Goal: Transaction & Acquisition: Book appointment/travel/reservation

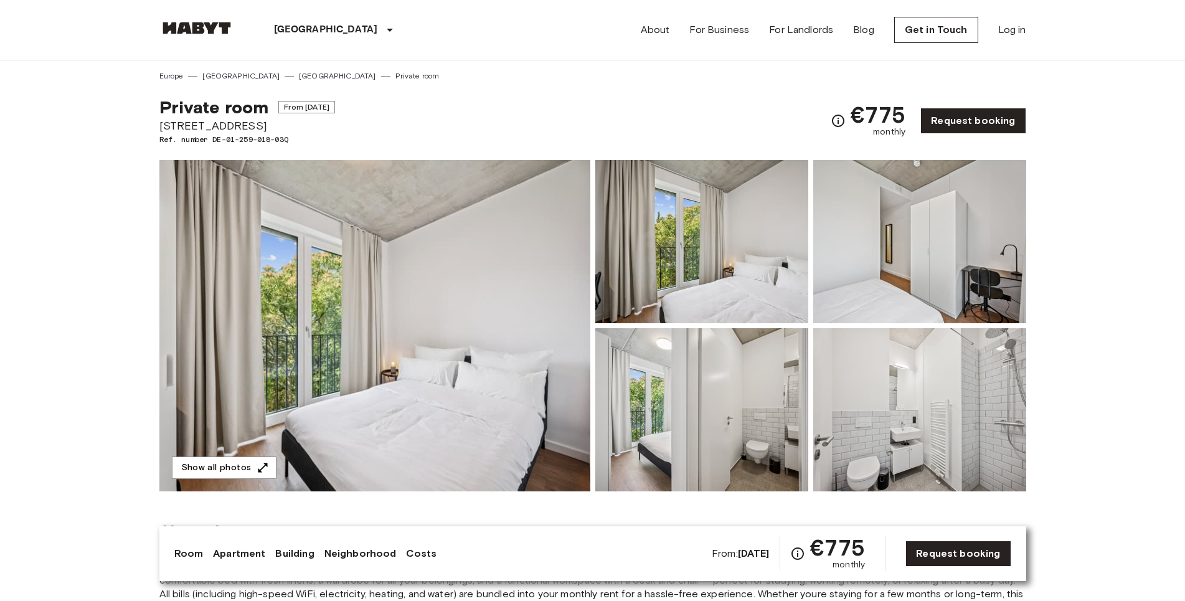
click at [682, 395] on img at bounding box center [701, 409] width 213 height 163
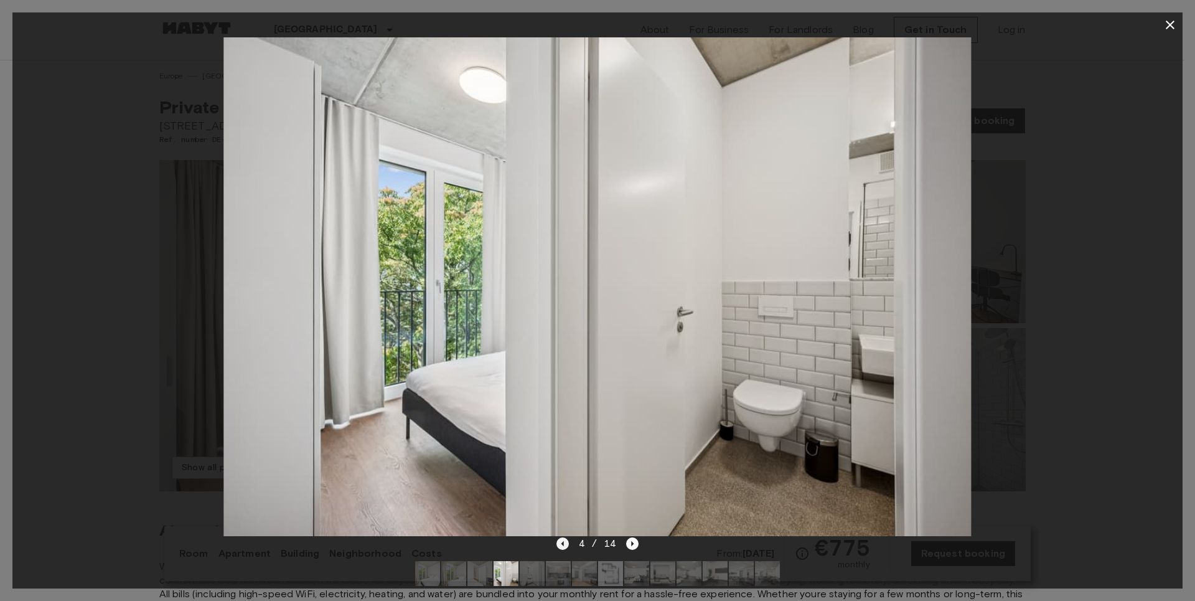
click at [563, 543] on icon "Previous image" at bounding box center [562, 543] width 2 height 5
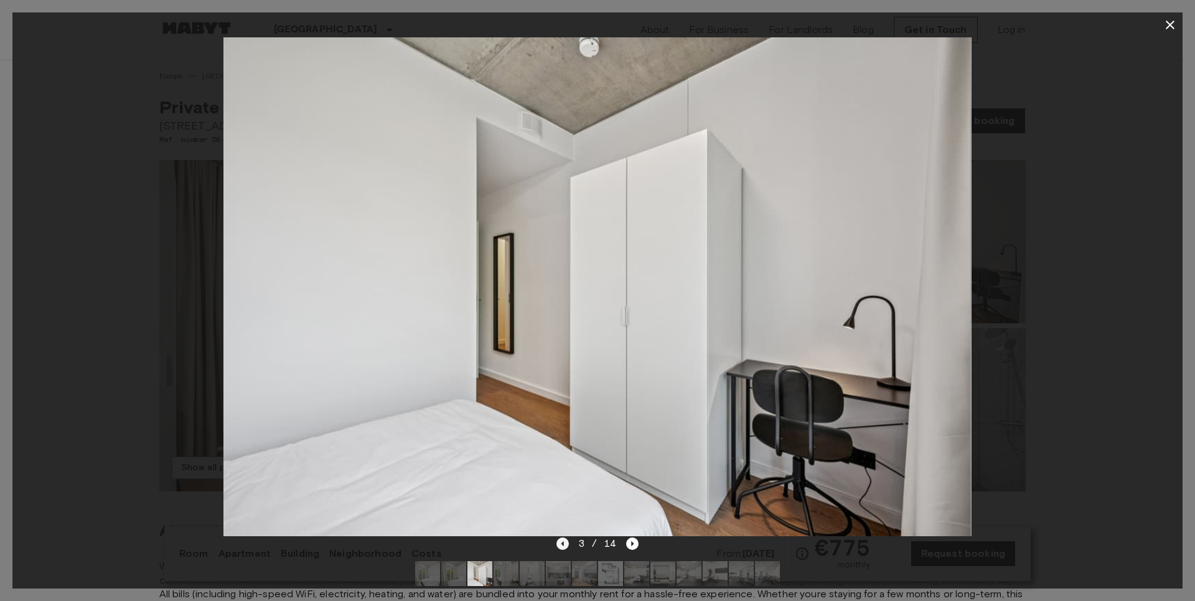
click at [563, 543] on icon "Previous image" at bounding box center [562, 543] width 2 height 5
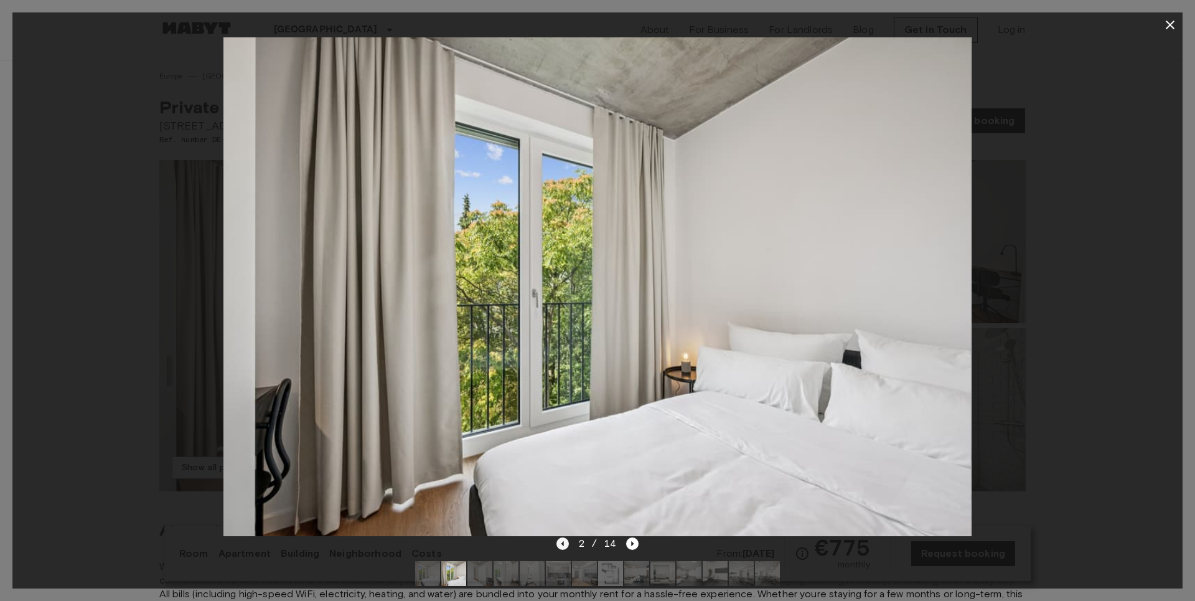
click at [563, 543] on icon "Previous image" at bounding box center [562, 543] width 2 height 5
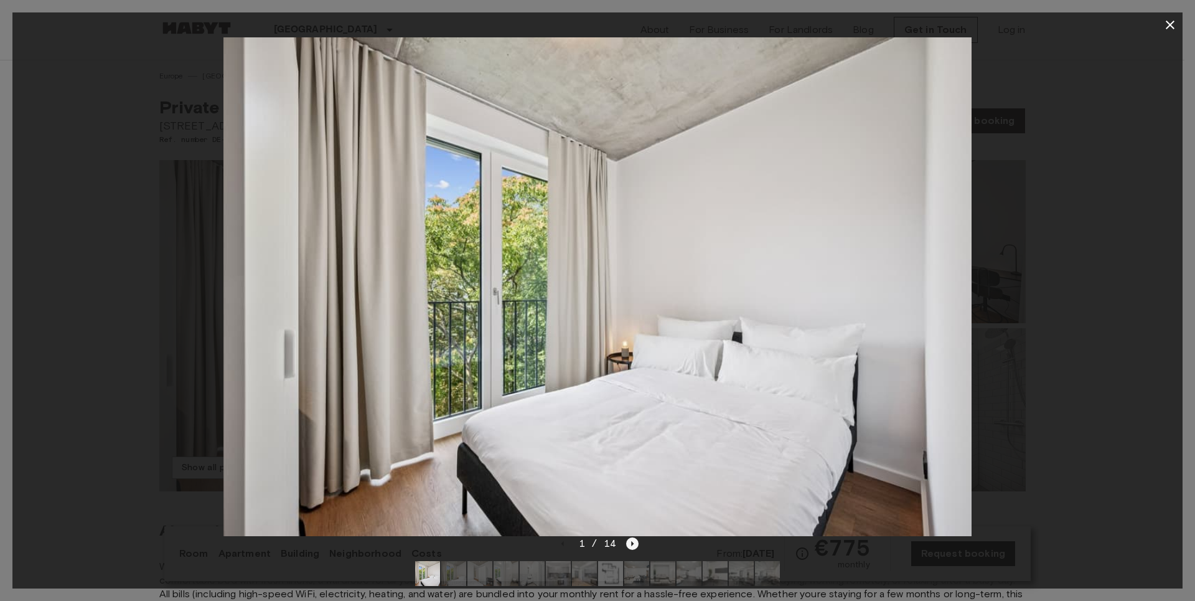
click at [635, 540] on icon "Next image" at bounding box center [632, 543] width 12 height 12
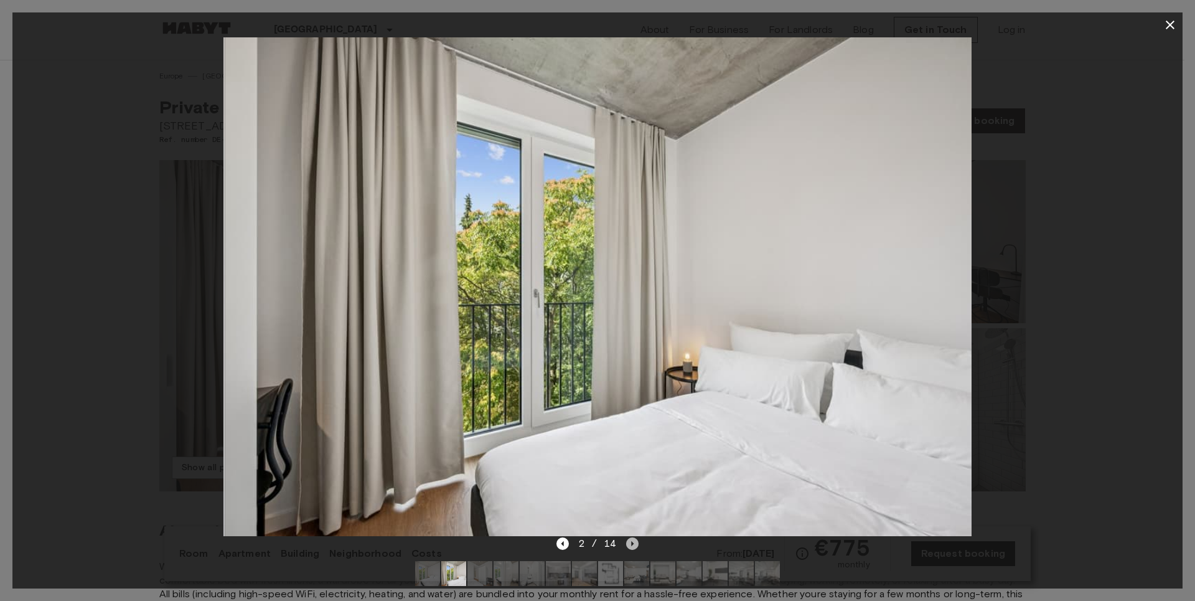
click at [635, 540] on icon "Next image" at bounding box center [632, 543] width 12 height 12
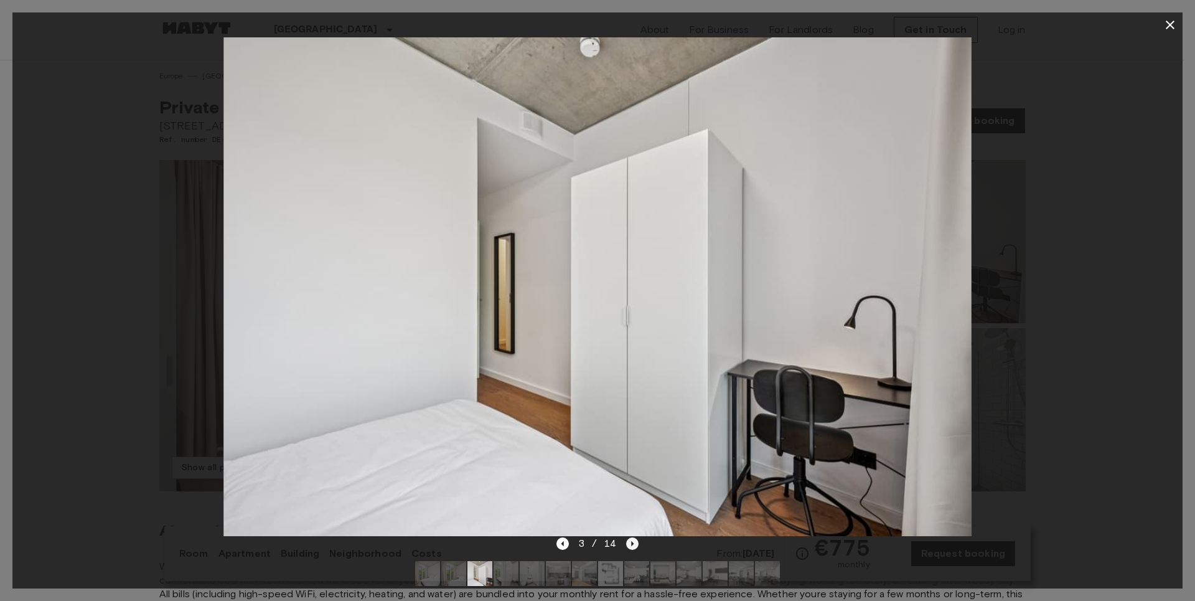
click at [635, 540] on icon "Next image" at bounding box center [632, 543] width 12 height 12
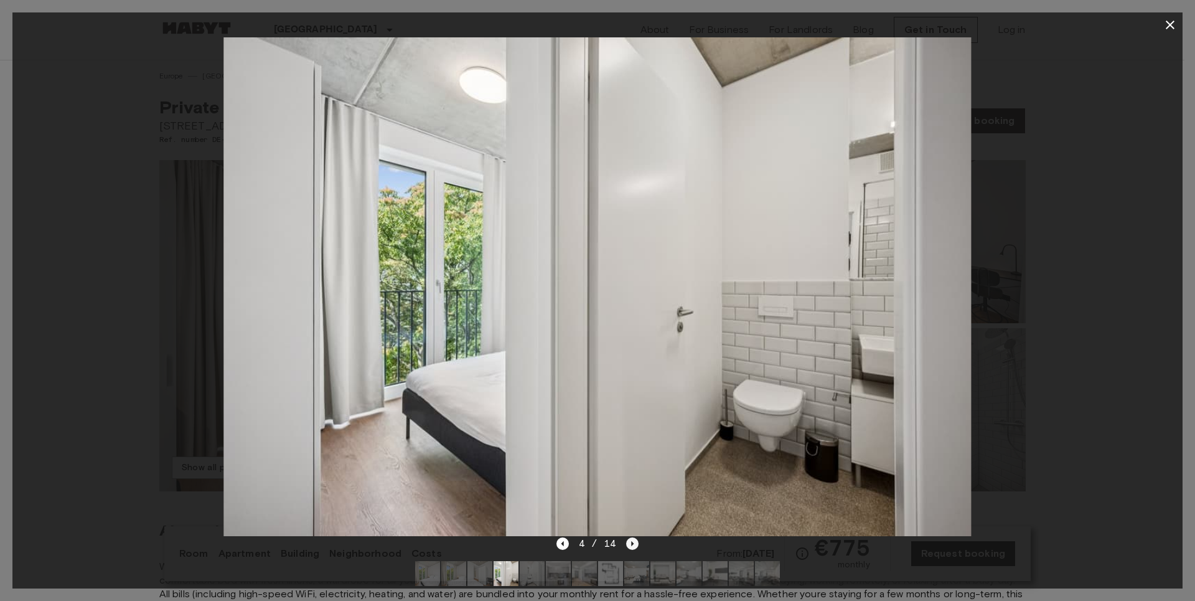
click at [635, 540] on icon "Next image" at bounding box center [632, 543] width 12 height 12
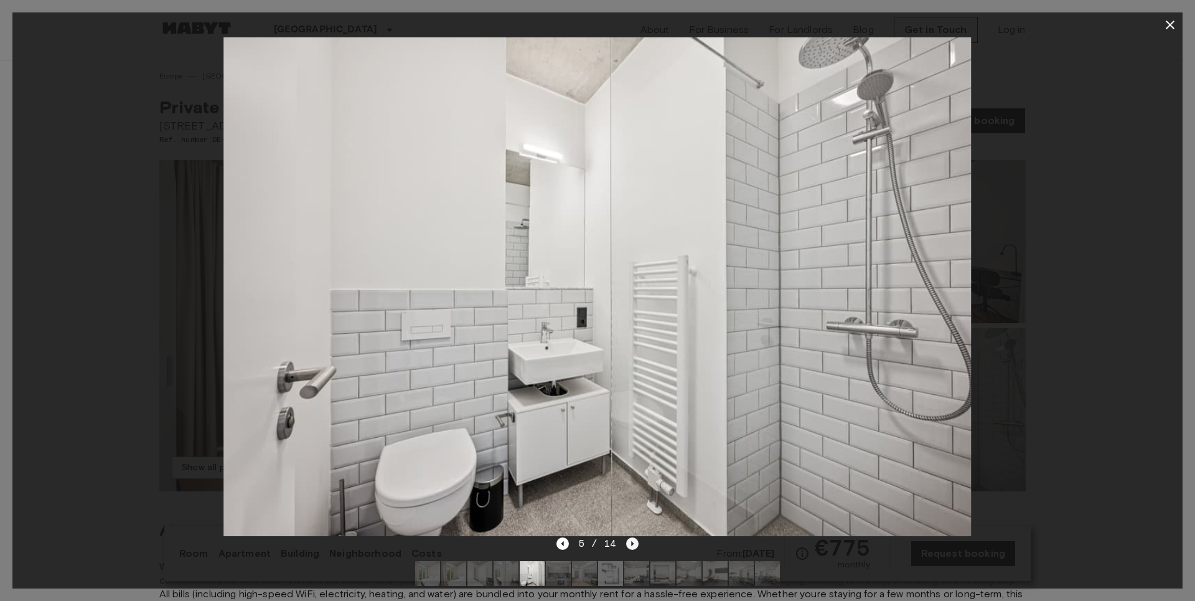
click at [635, 540] on icon "Next image" at bounding box center [632, 543] width 12 height 12
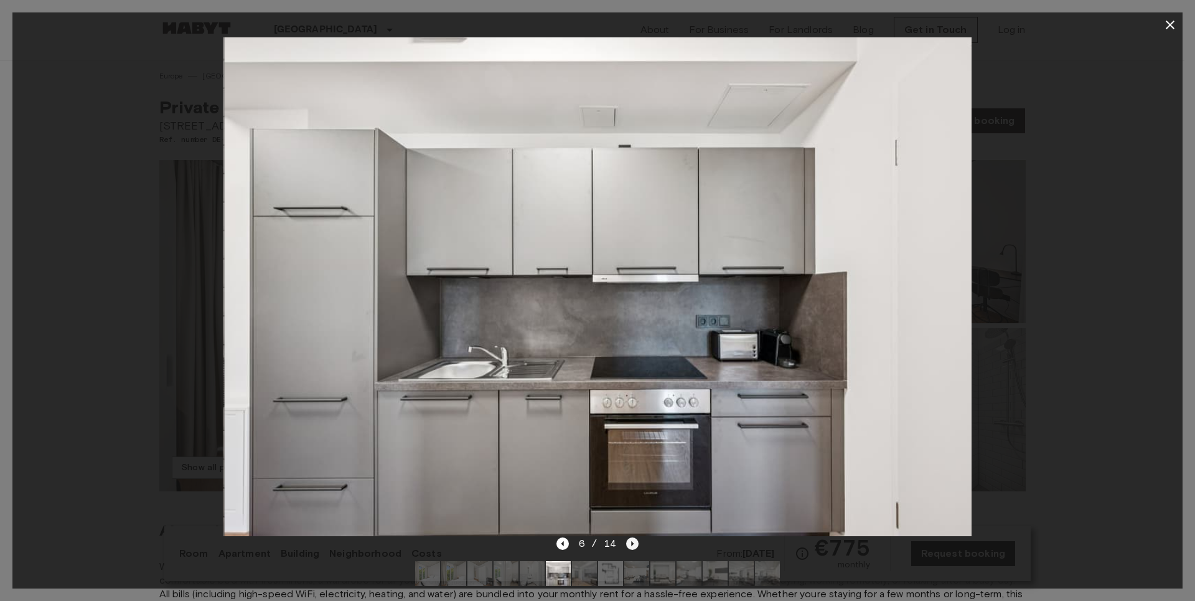
click at [635, 540] on icon "Next image" at bounding box center [632, 543] width 12 height 12
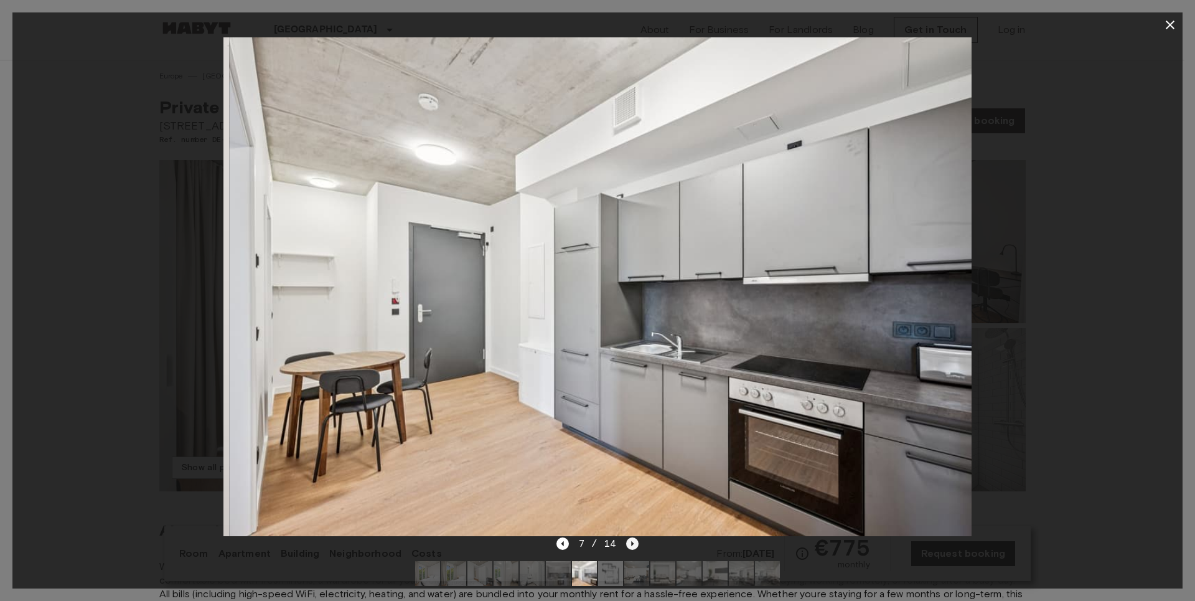
click at [635, 540] on icon "Next image" at bounding box center [632, 543] width 12 height 12
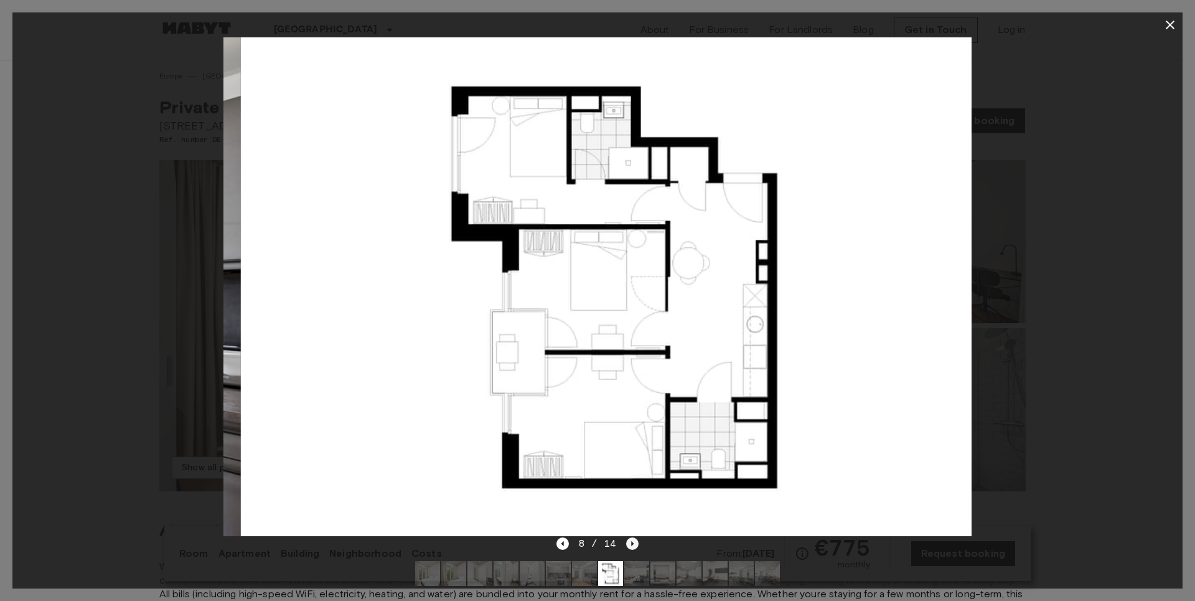
click at [635, 540] on icon "Next image" at bounding box center [632, 543] width 12 height 12
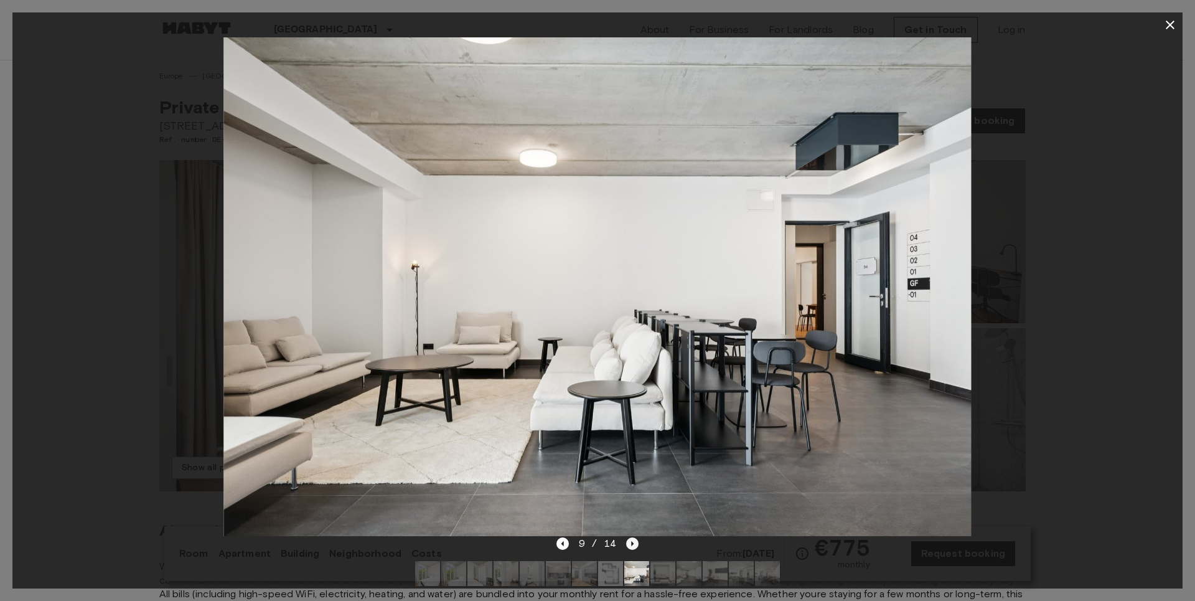
click at [634, 539] on icon "Next image" at bounding box center [632, 543] width 12 height 12
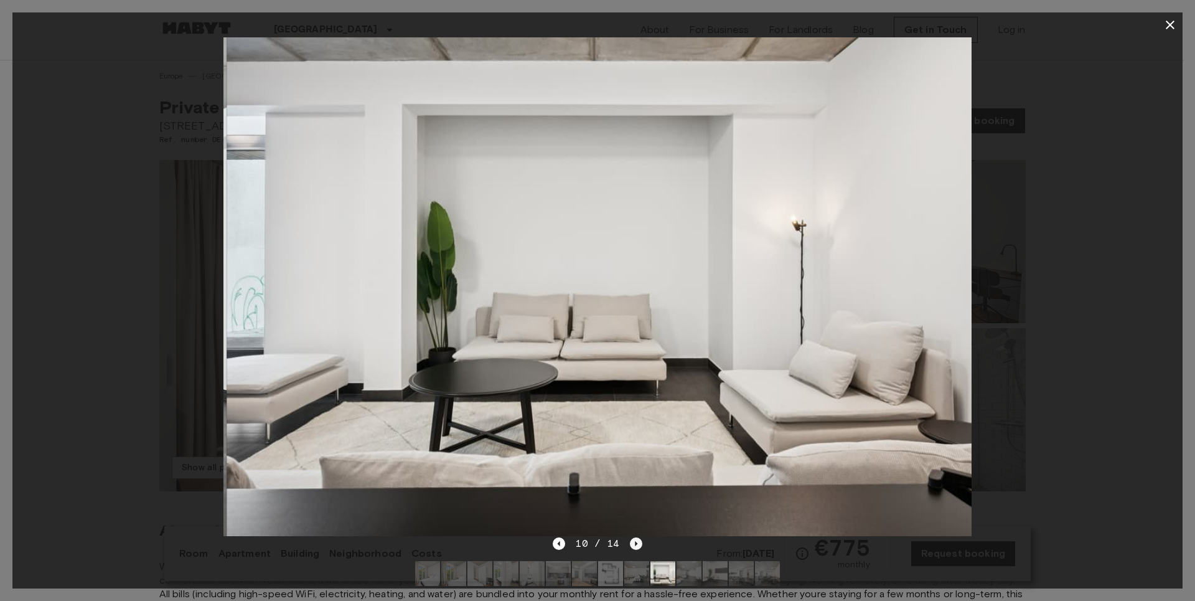
click at [634, 540] on icon "Next image" at bounding box center [636, 543] width 12 height 12
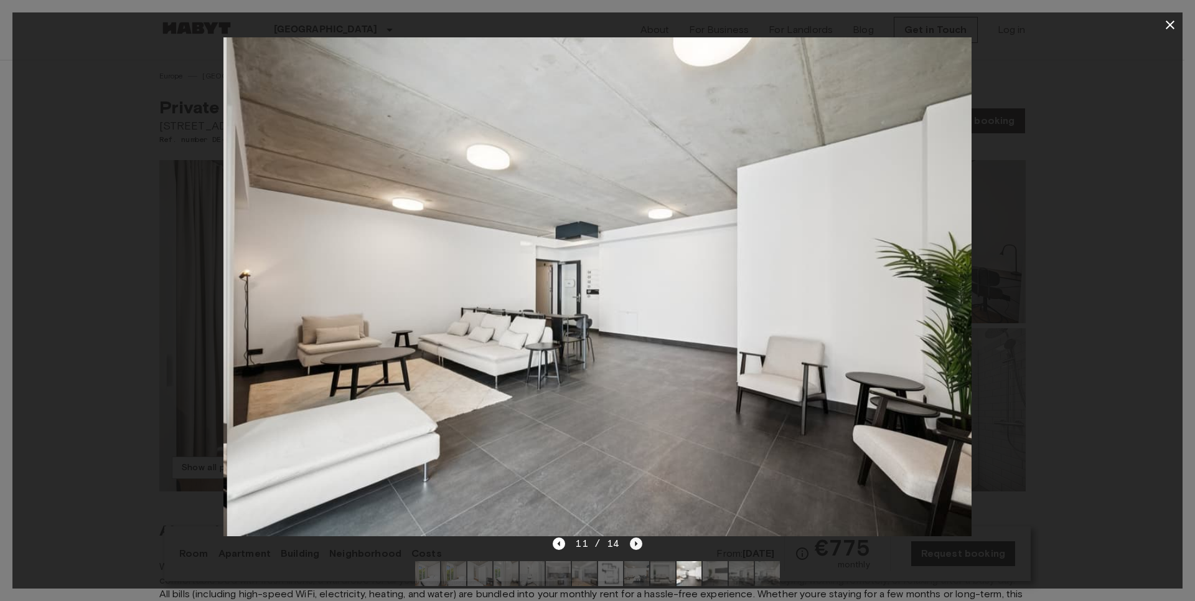
click at [634, 540] on icon "Next image" at bounding box center [636, 543] width 12 height 12
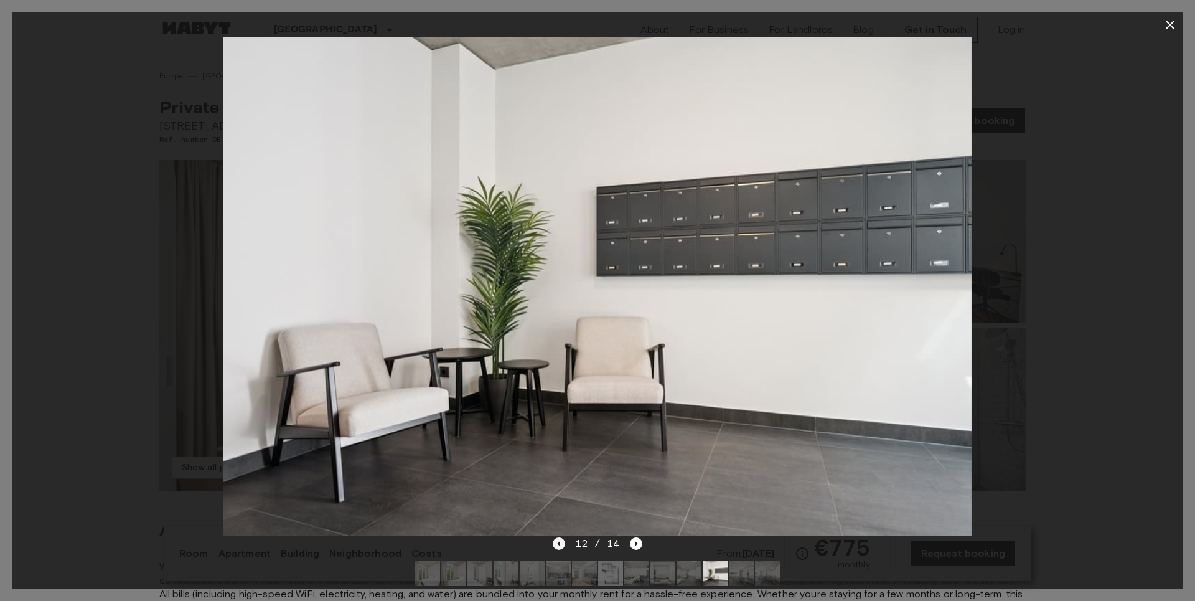
click at [561, 541] on icon "Previous image" at bounding box center [559, 543] width 12 height 12
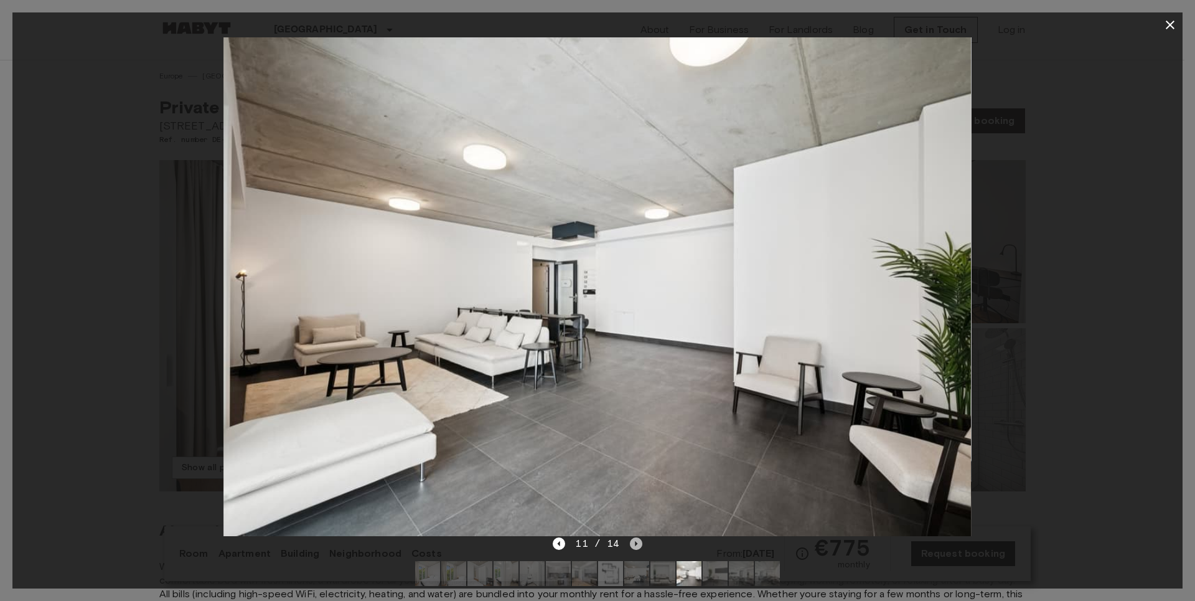
click at [639, 544] on icon "Next image" at bounding box center [636, 543] width 12 height 12
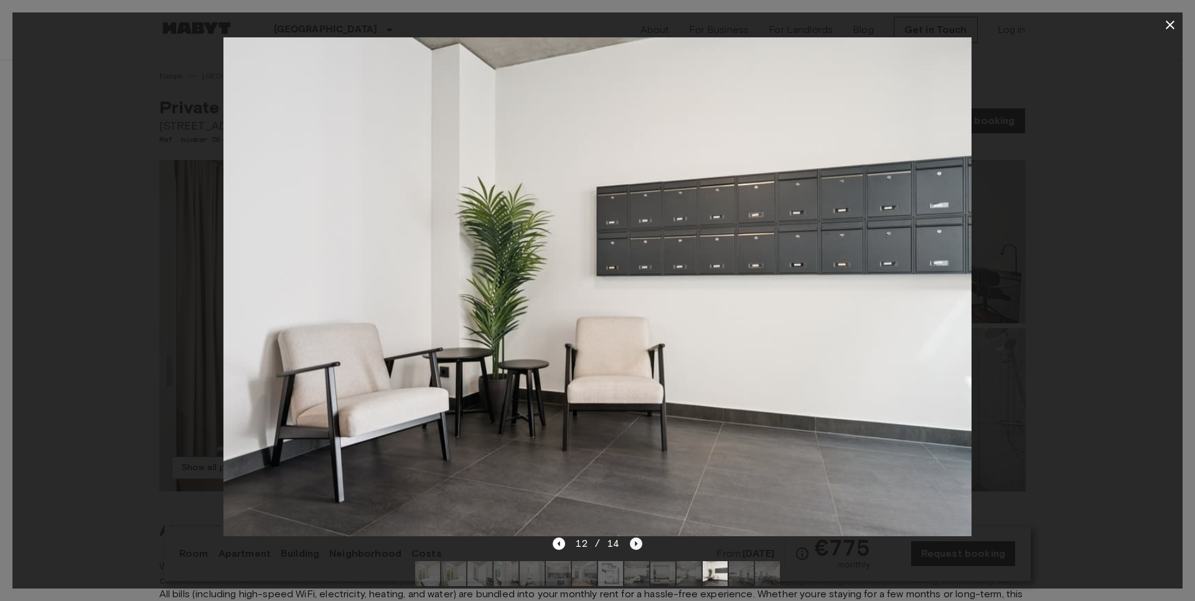
click at [636, 542] on icon "Next image" at bounding box center [636, 543] width 12 height 12
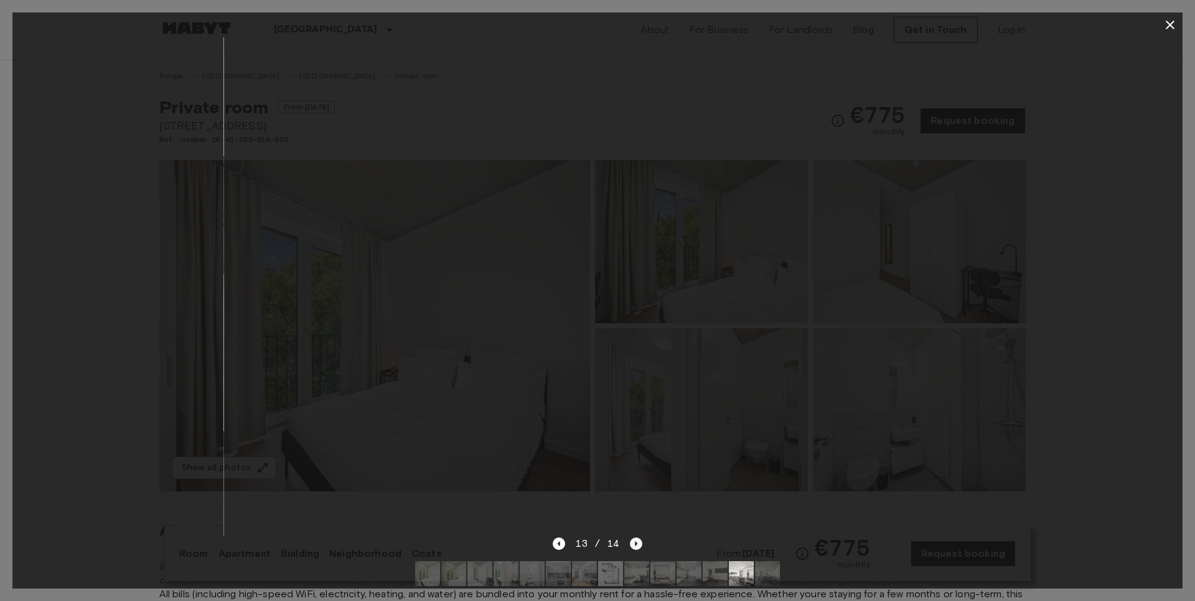
click at [634, 543] on icon "Next image" at bounding box center [636, 543] width 12 height 12
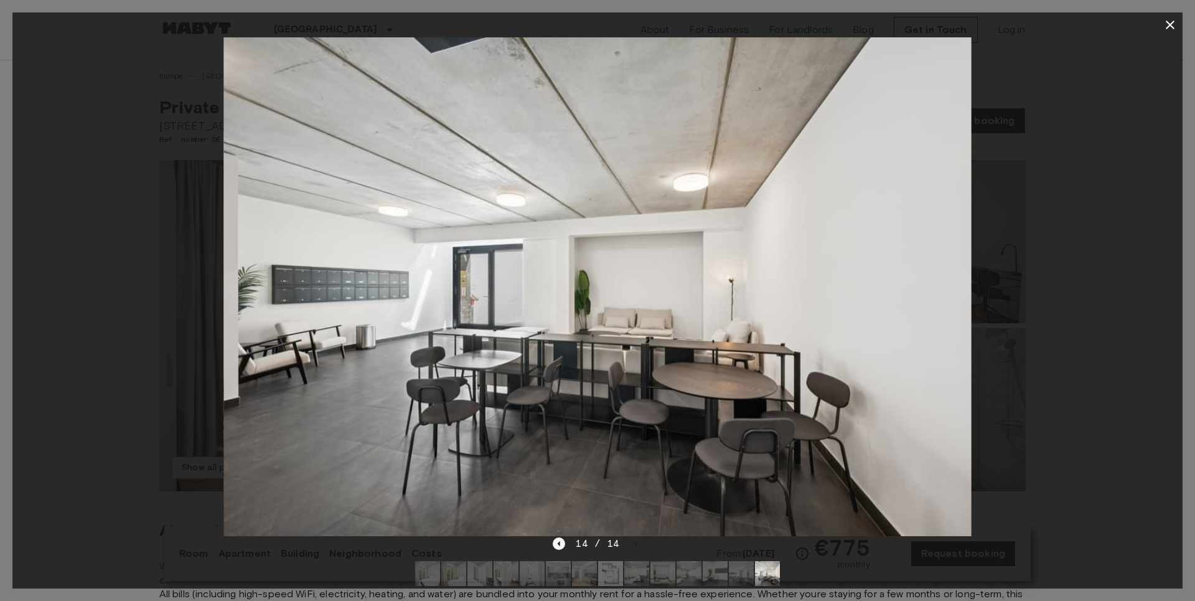
click at [565, 542] on icon "Previous image" at bounding box center [559, 543] width 12 height 12
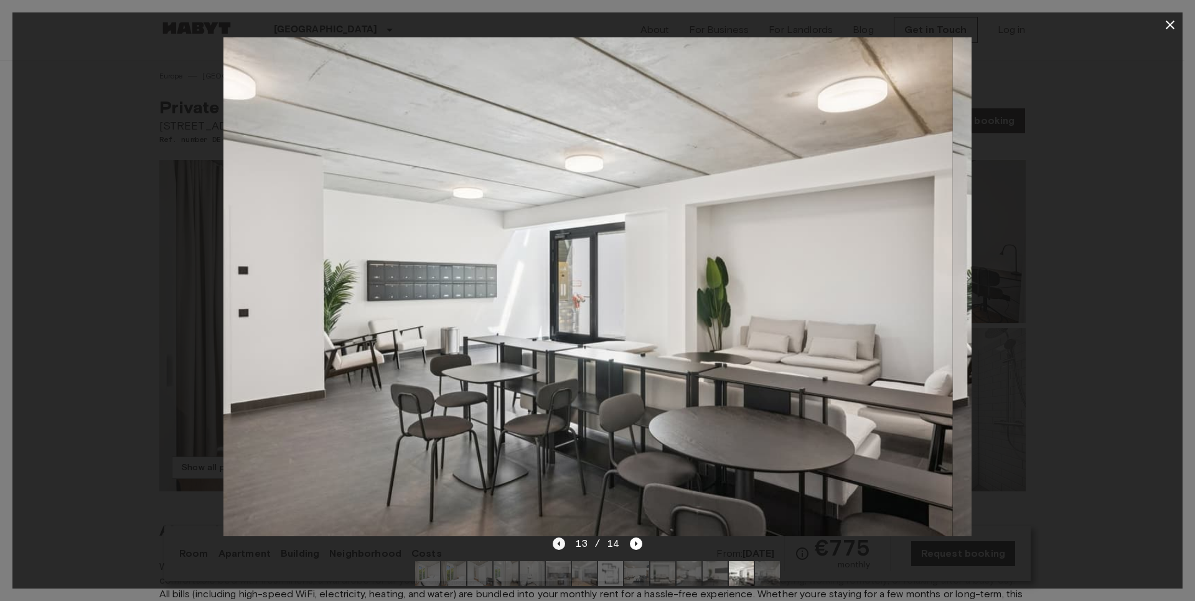
click at [565, 542] on icon "Previous image" at bounding box center [559, 543] width 12 height 12
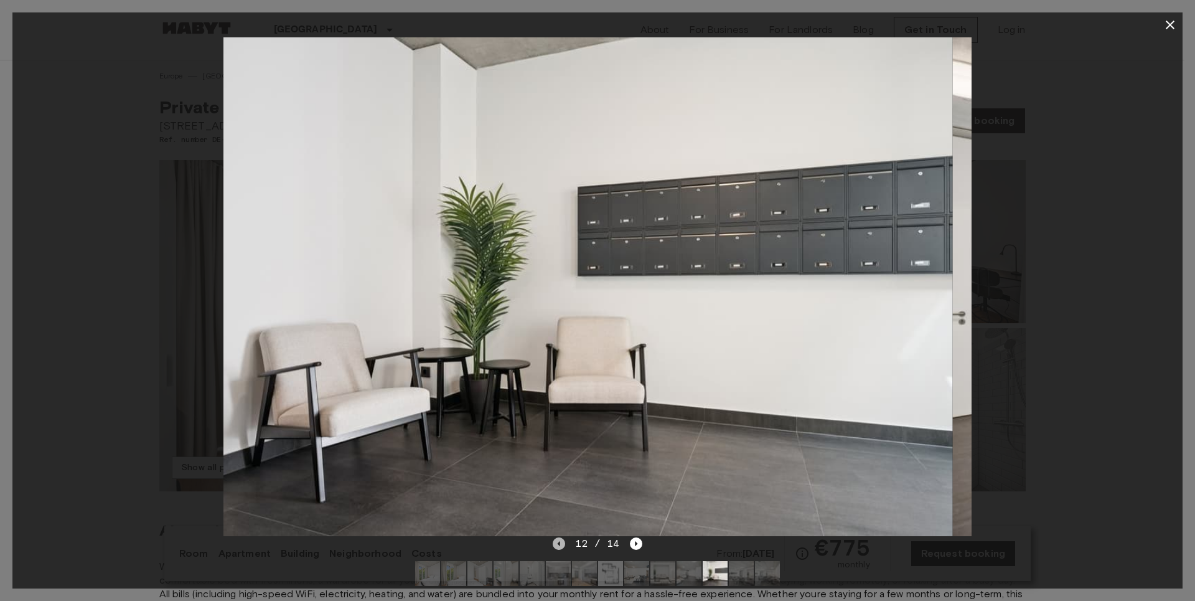
click at [565, 542] on icon "Previous image" at bounding box center [559, 543] width 12 height 12
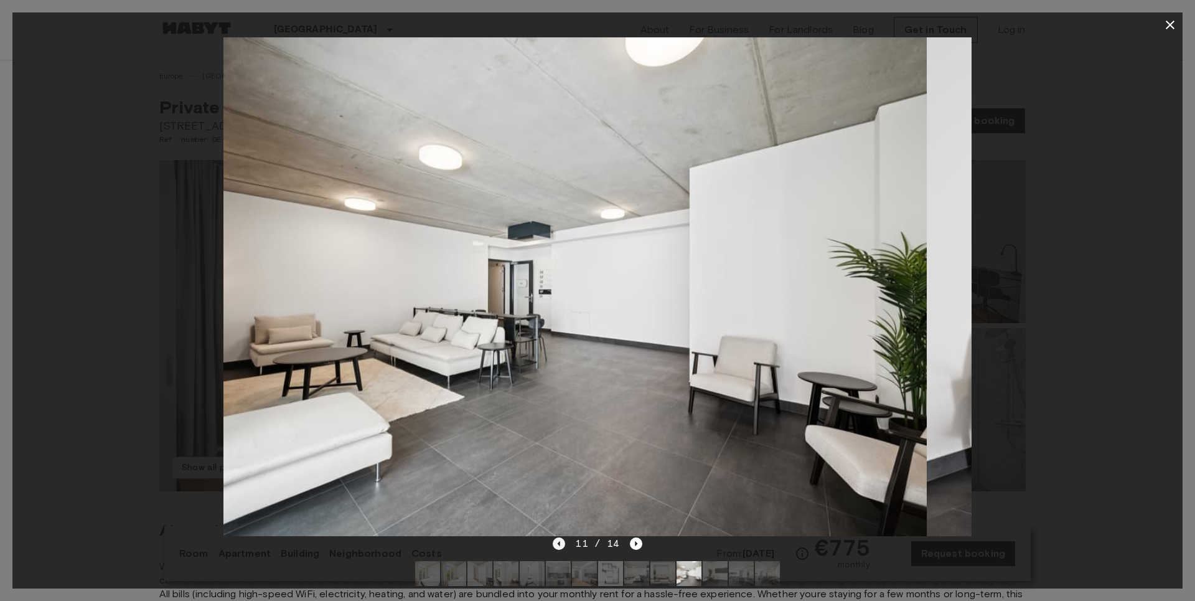
click at [565, 542] on icon "Previous image" at bounding box center [559, 543] width 12 height 12
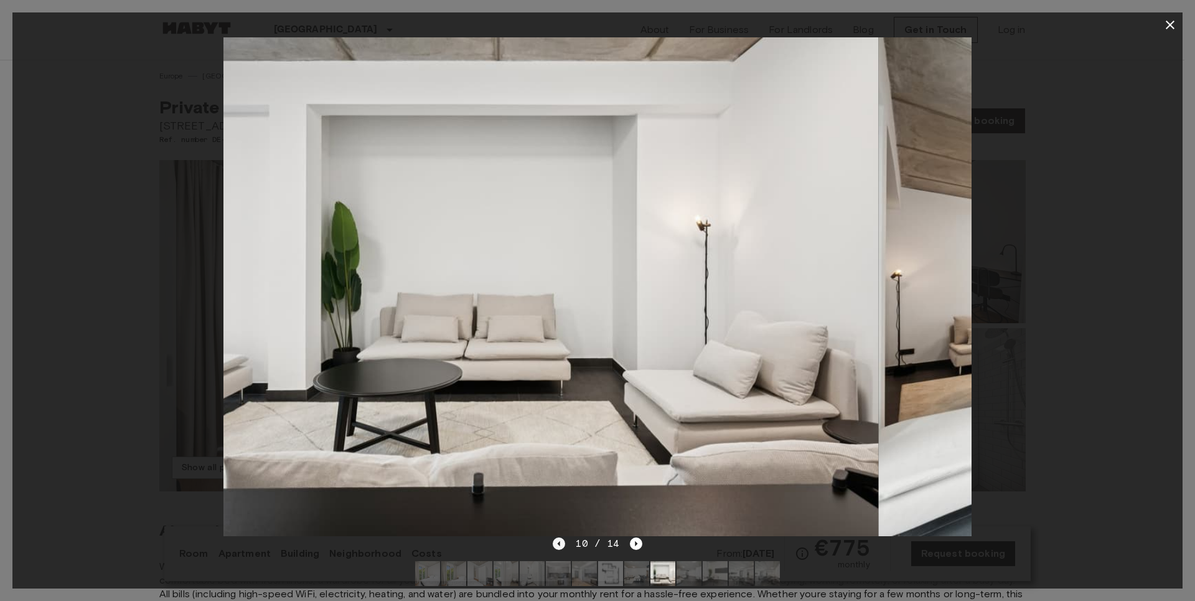
click at [565, 542] on icon "Previous image" at bounding box center [559, 543] width 12 height 12
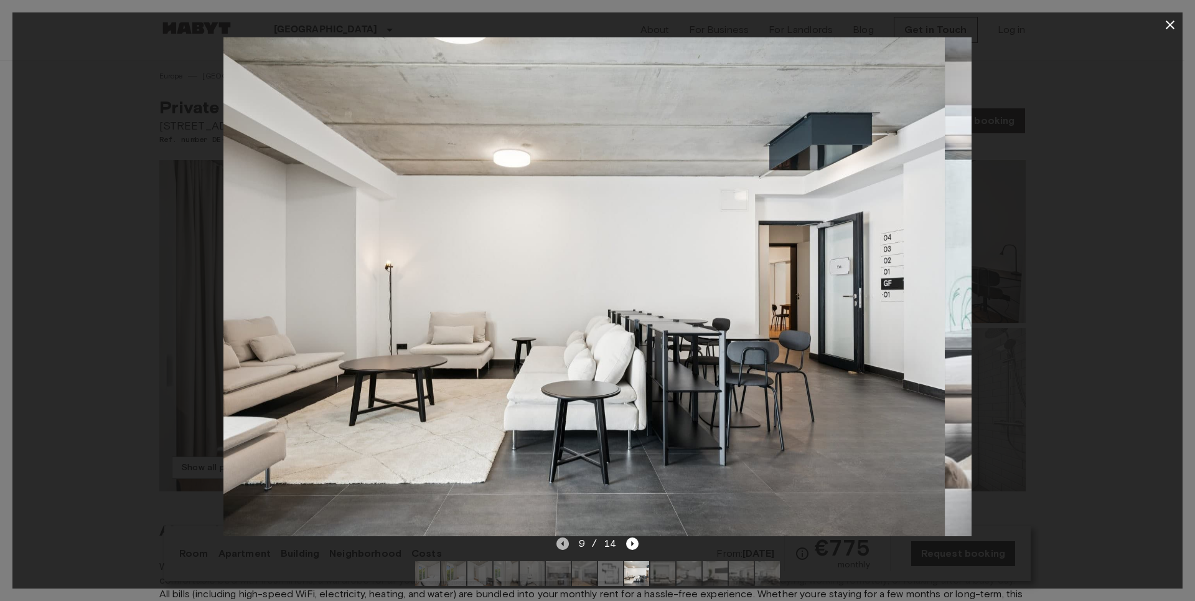
click at [565, 542] on icon "Previous image" at bounding box center [563, 543] width 12 height 12
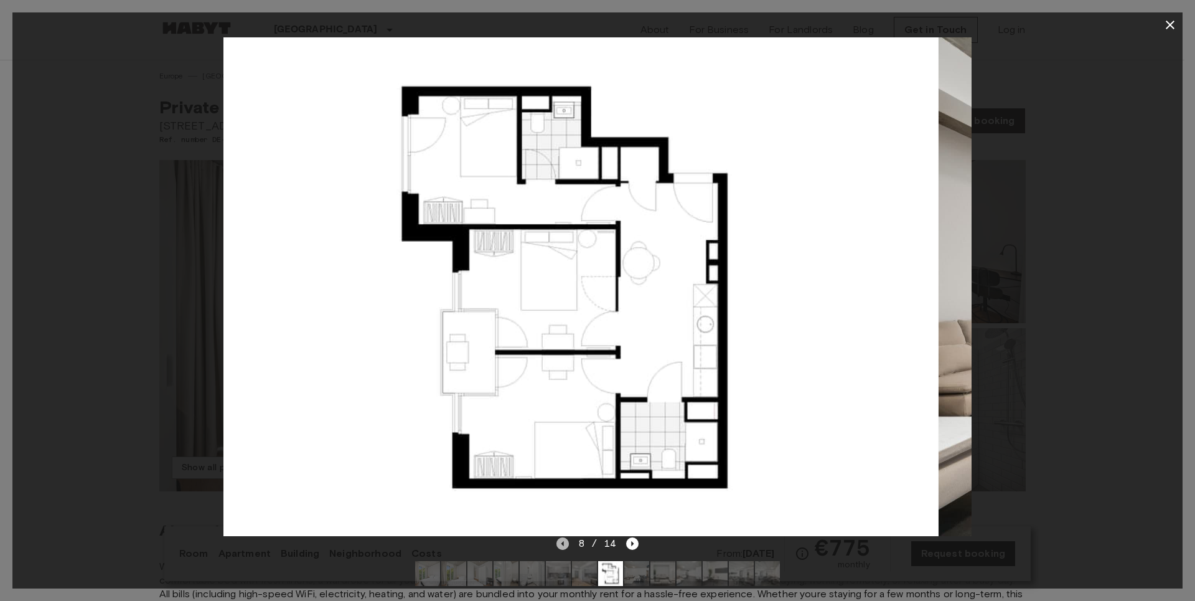
click at [565, 542] on icon "Previous image" at bounding box center [563, 543] width 12 height 12
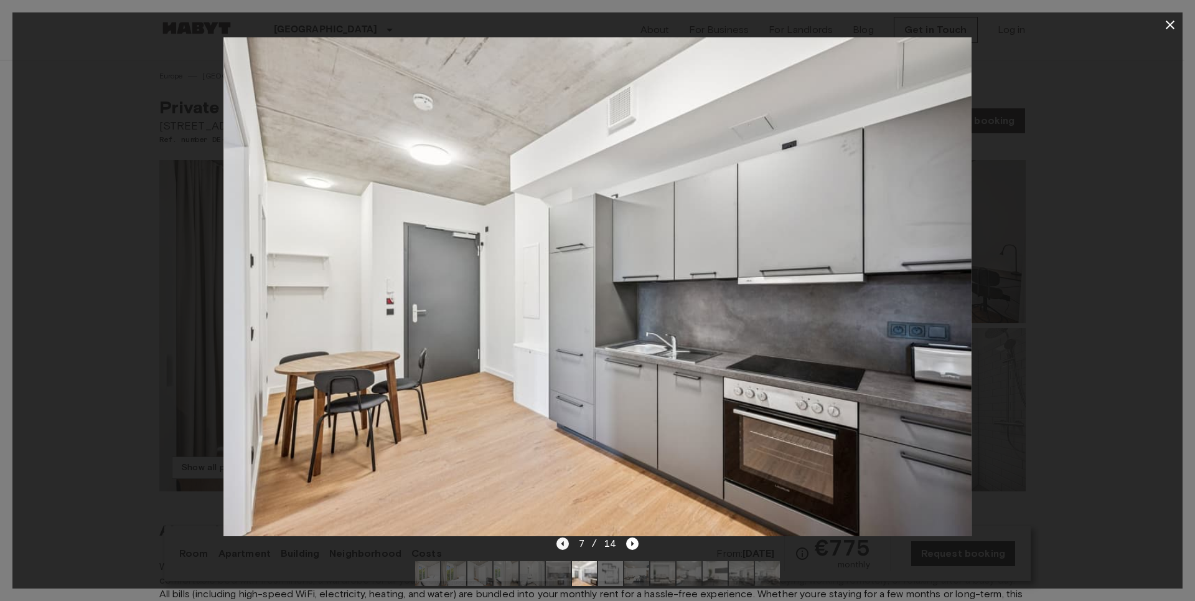
click at [565, 542] on icon "Previous image" at bounding box center [563, 543] width 12 height 12
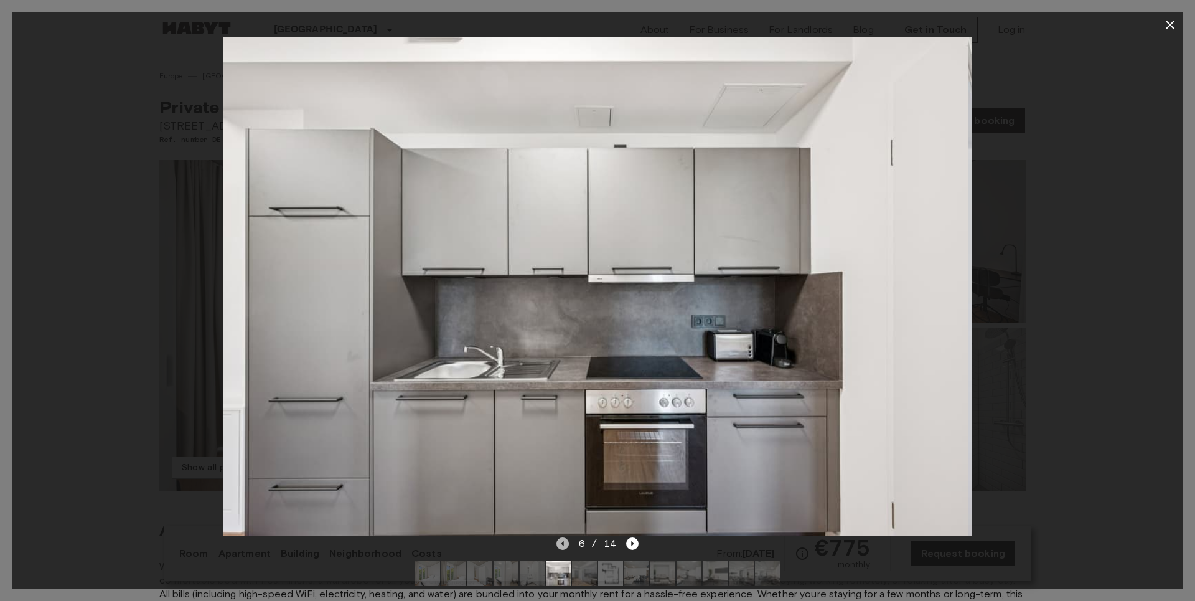
click at [565, 542] on icon "Previous image" at bounding box center [563, 543] width 12 height 12
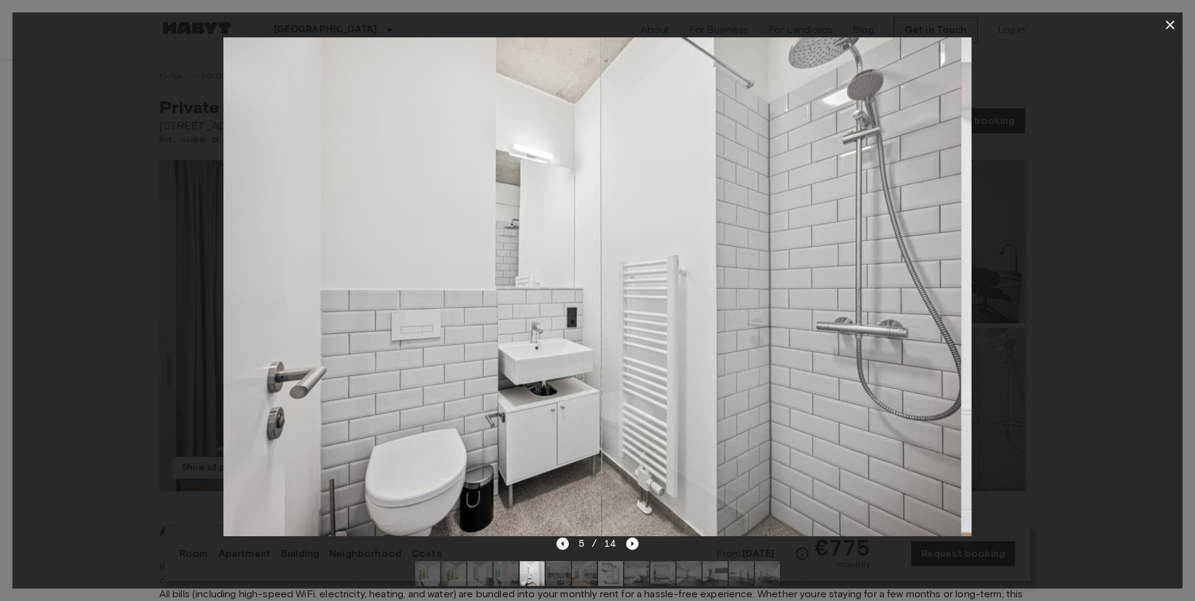
click at [565, 542] on icon "Previous image" at bounding box center [563, 543] width 12 height 12
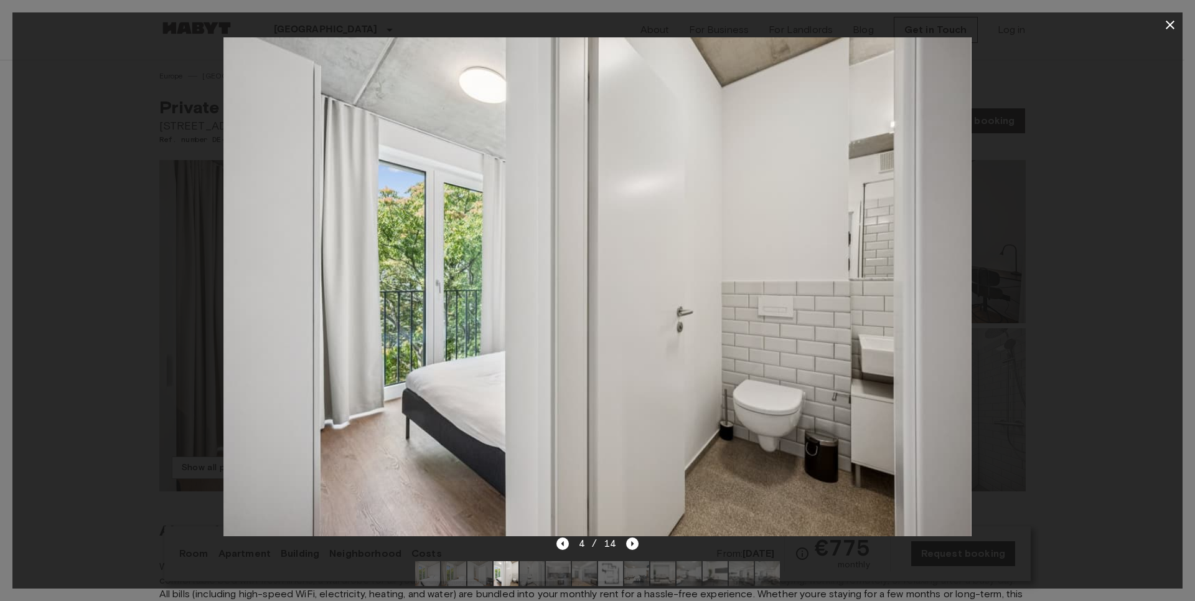
click at [1086, 225] on div at bounding box center [597, 286] width 1170 height 499
click at [1177, 21] on icon "button" at bounding box center [1170, 24] width 15 height 15
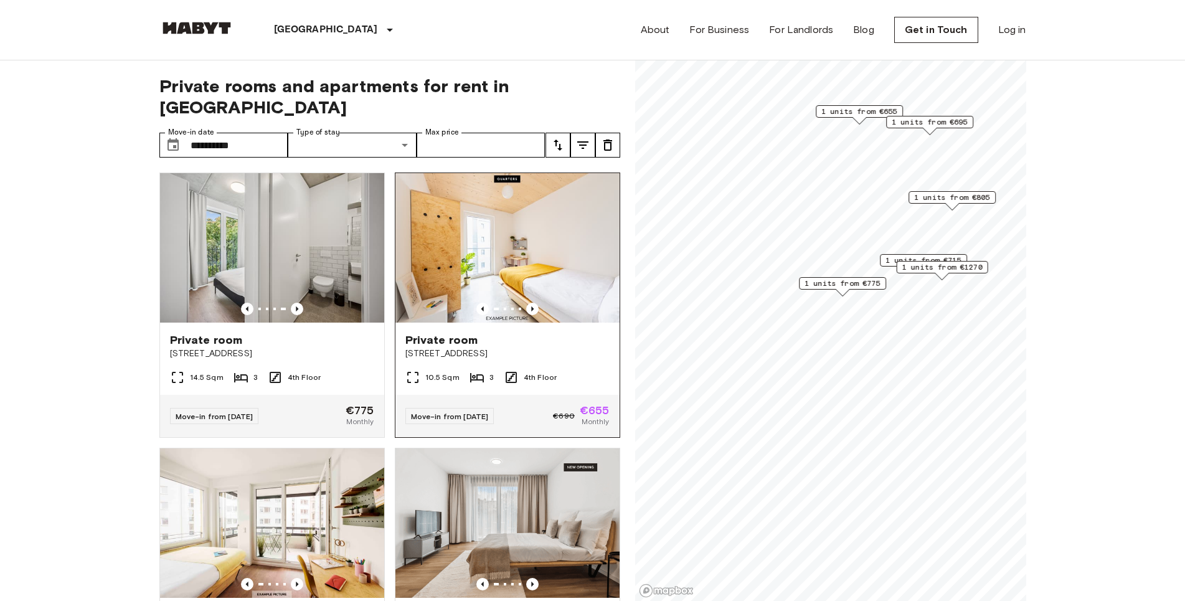
scroll to position [71, 0]
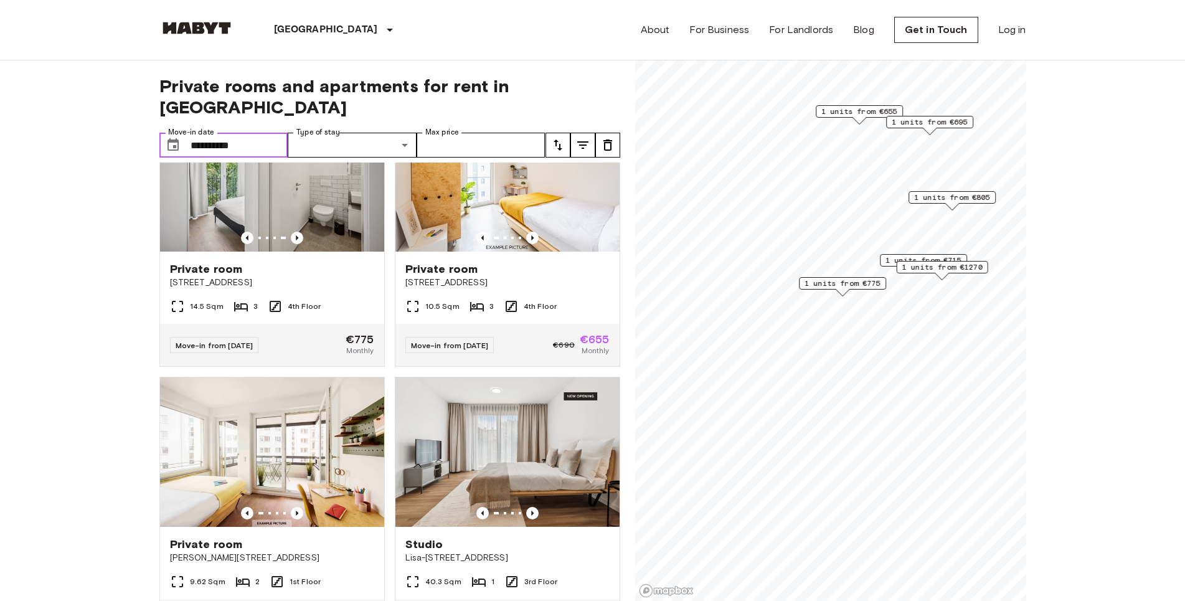
click at [238, 133] on input "**********" at bounding box center [240, 145] width 98 height 25
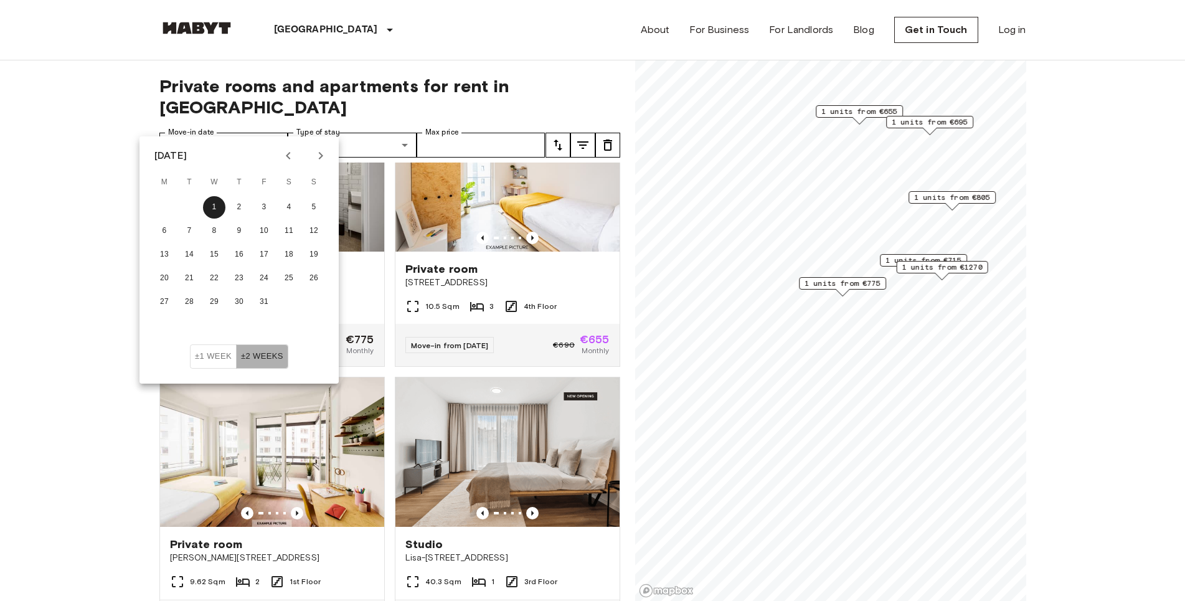
click at [265, 350] on button "±2 weeks" at bounding box center [262, 356] width 52 height 24
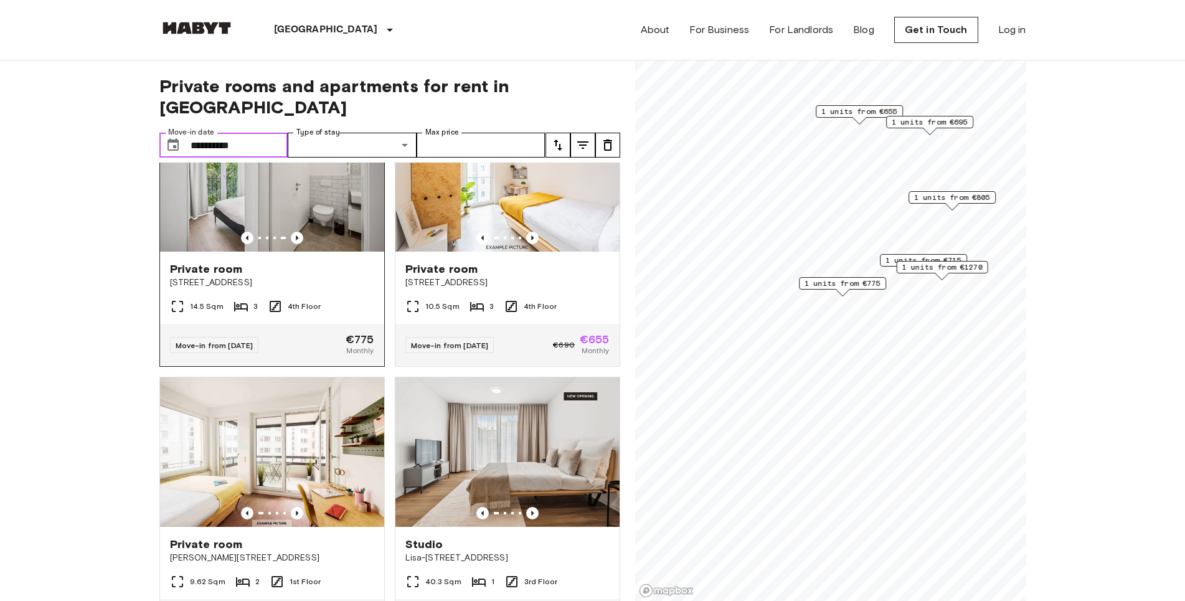
scroll to position [0, 0]
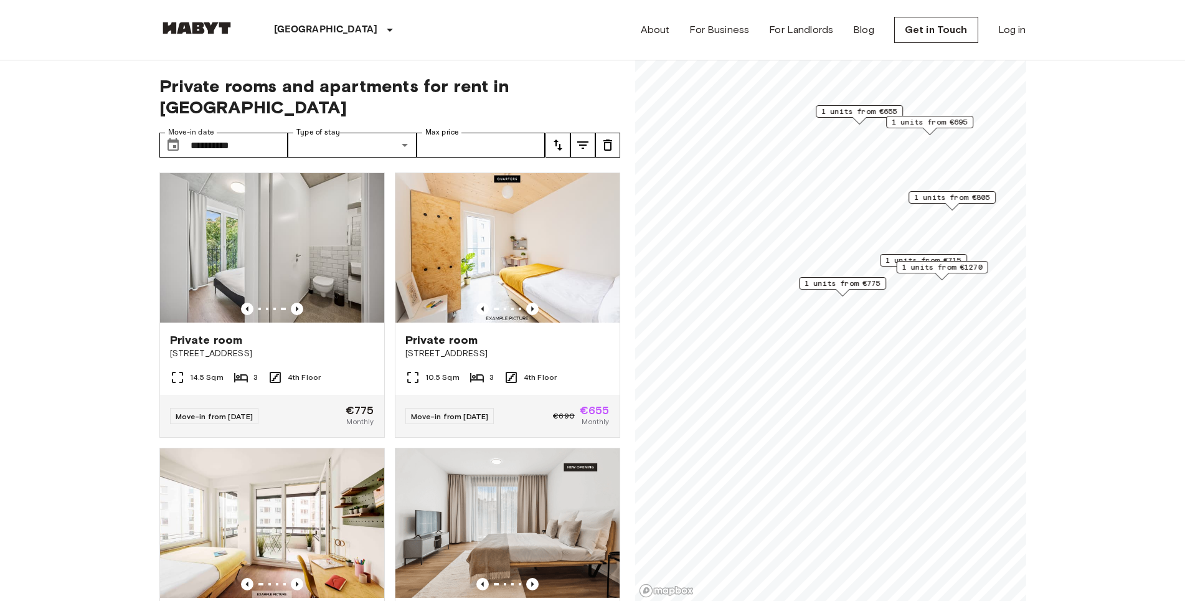
click at [526, 303] on icon "Previous image" at bounding box center [532, 309] width 12 height 12
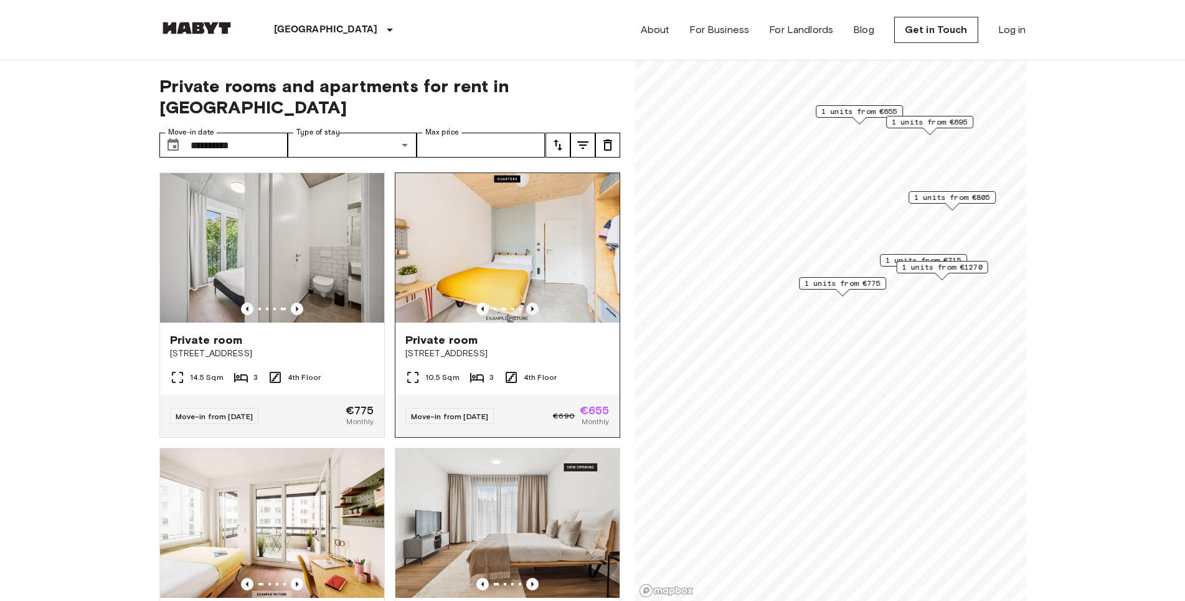
click at [526, 303] on icon "Previous image" at bounding box center [532, 309] width 12 height 12
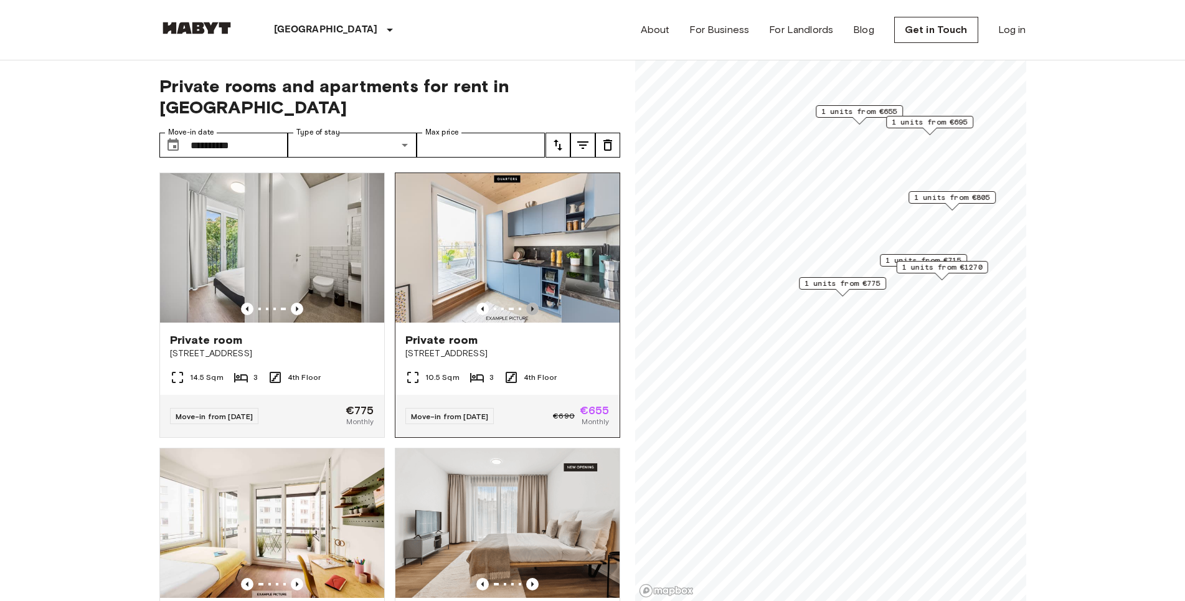
click at [526, 303] on icon "Previous image" at bounding box center [532, 309] width 12 height 12
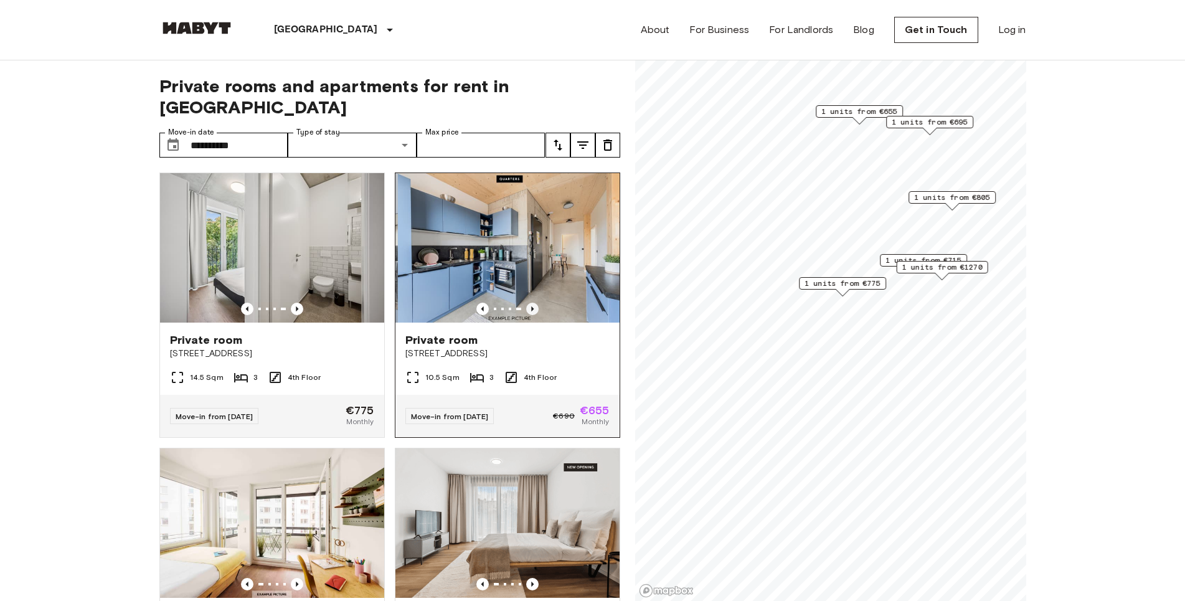
click at [526, 303] on icon "Previous image" at bounding box center [532, 309] width 12 height 12
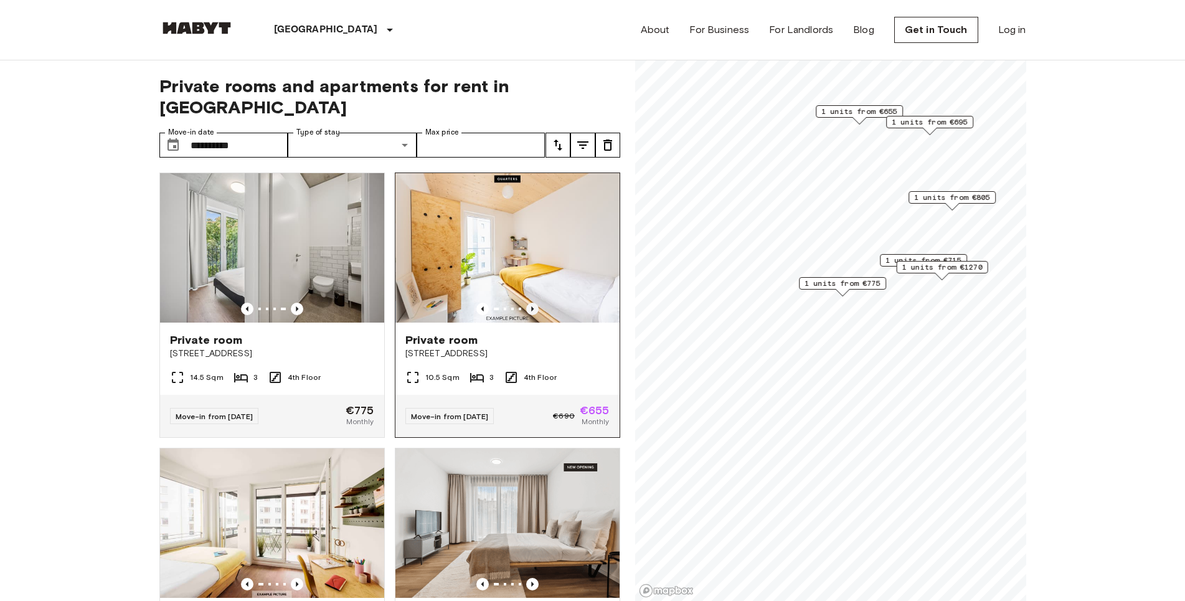
click at [526, 303] on icon "Previous image" at bounding box center [532, 309] width 12 height 12
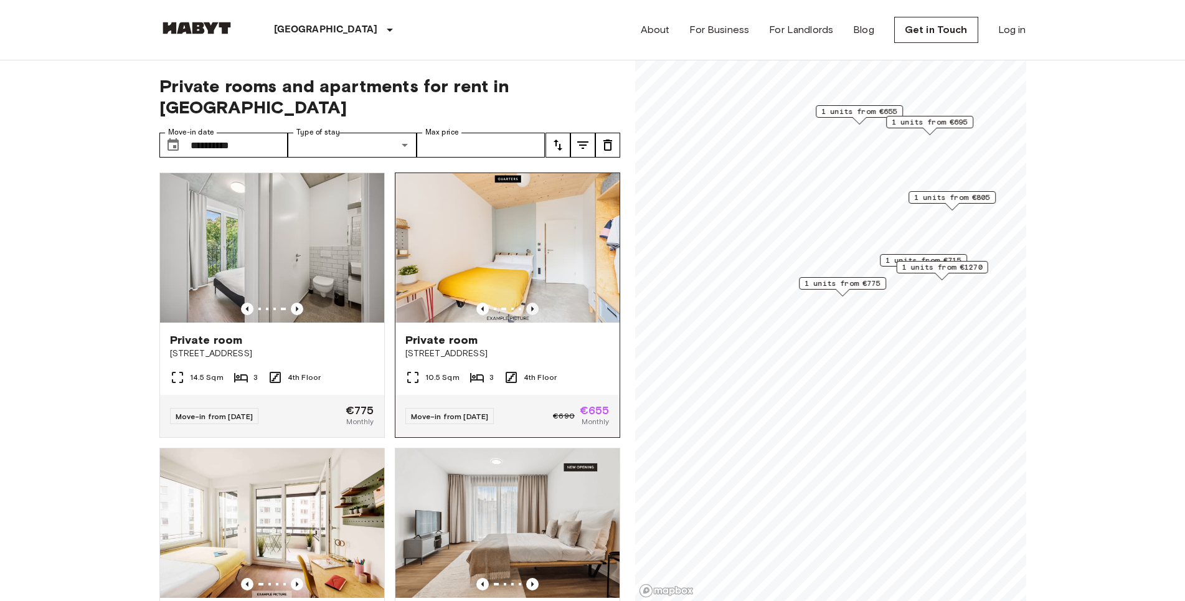
click at [526, 303] on icon "Previous image" at bounding box center [532, 309] width 12 height 12
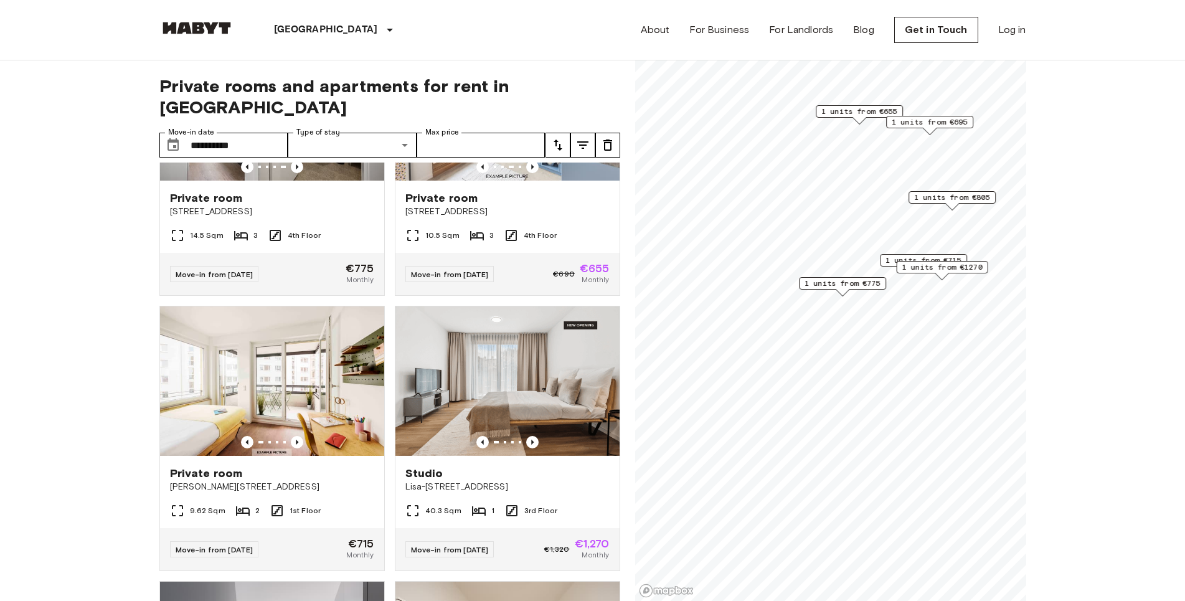
scroll to position [213, 0]
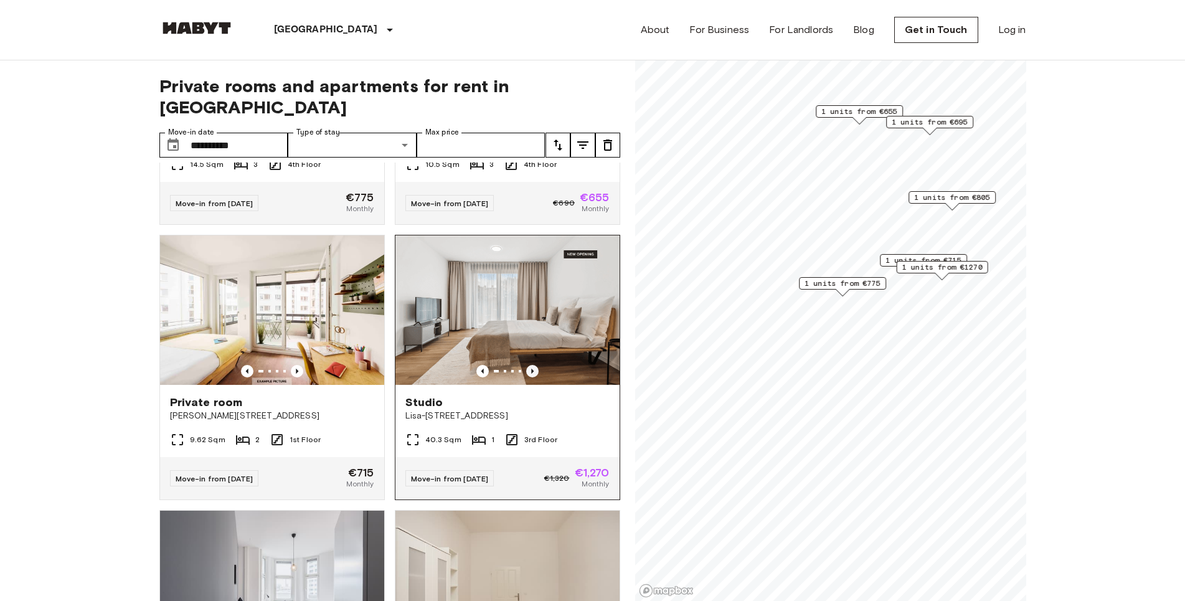
click at [526, 365] on icon "Previous image" at bounding box center [532, 371] width 12 height 12
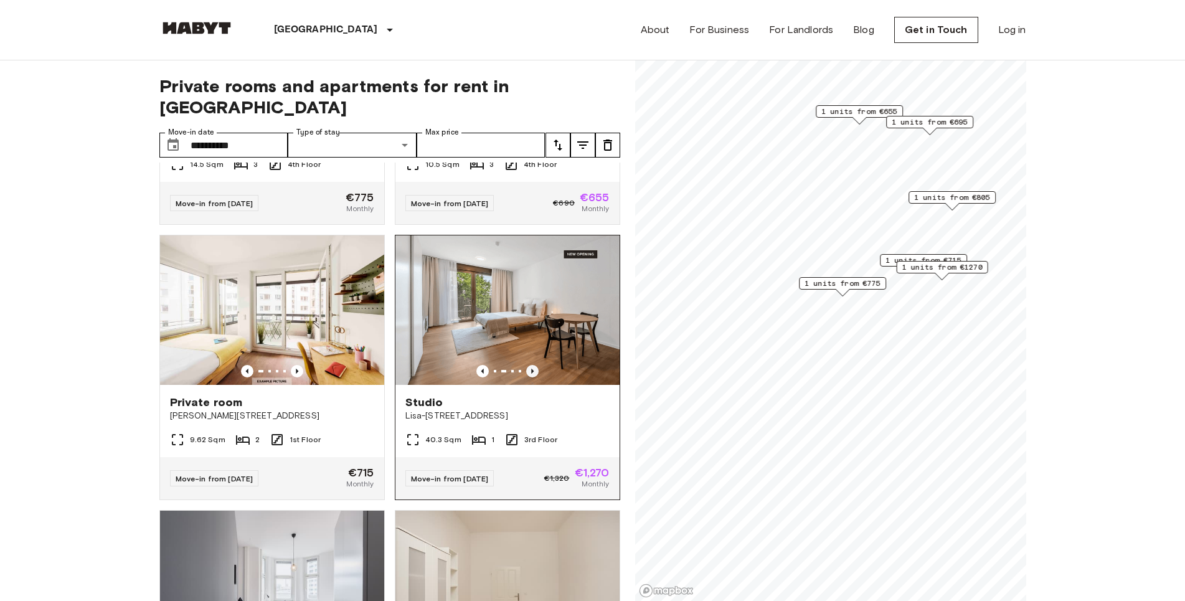
click at [526, 365] on icon "Previous image" at bounding box center [532, 371] width 12 height 12
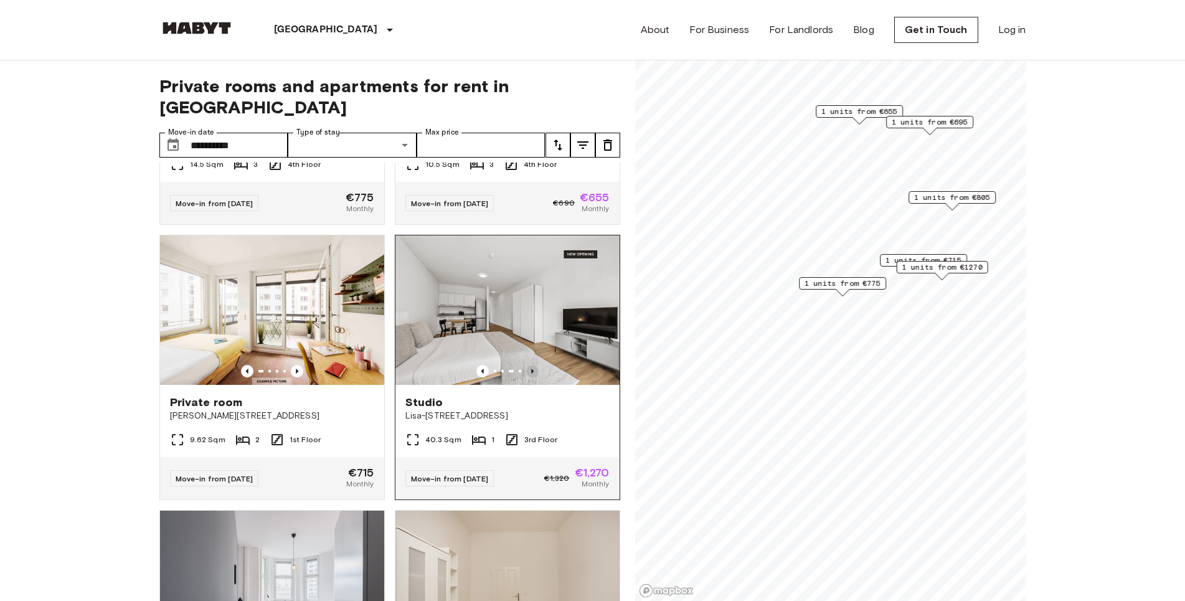
click at [526, 365] on icon "Previous image" at bounding box center [532, 371] width 12 height 12
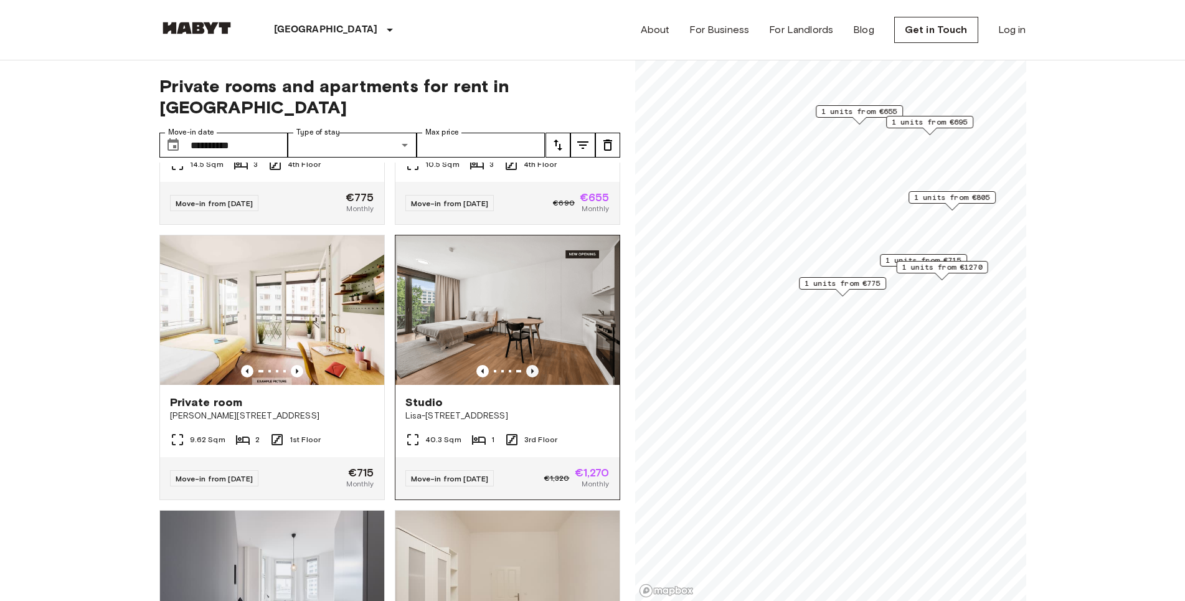
click at [526, 365] on icon "Previous image" at bounding box center [532, 371] width 12 height 12
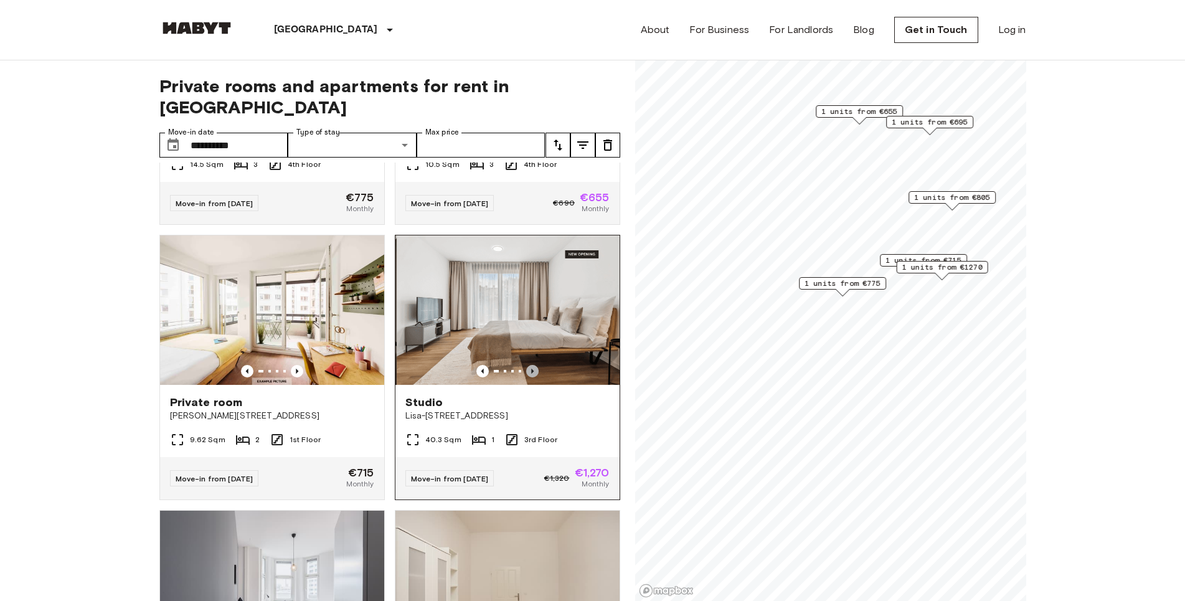
click at [526, 365] on icon "Previous image" at bounding box center [532, 371] width 12 height 12
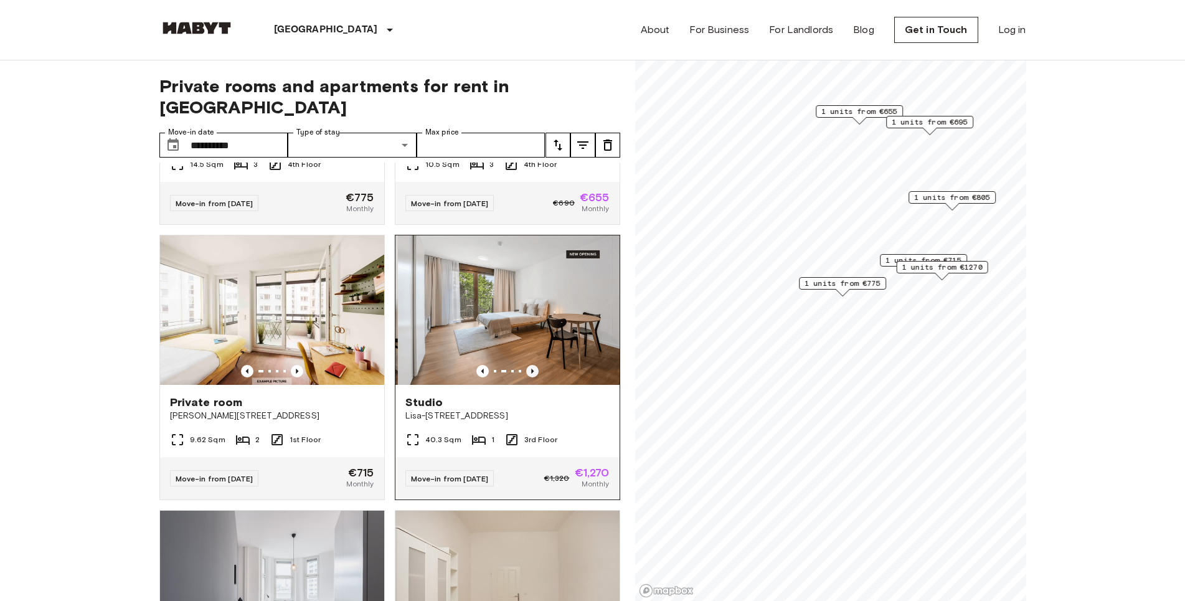
click at [526, 365] on icon "Previous image" at bounding box center [532, 371] width 12 height 12
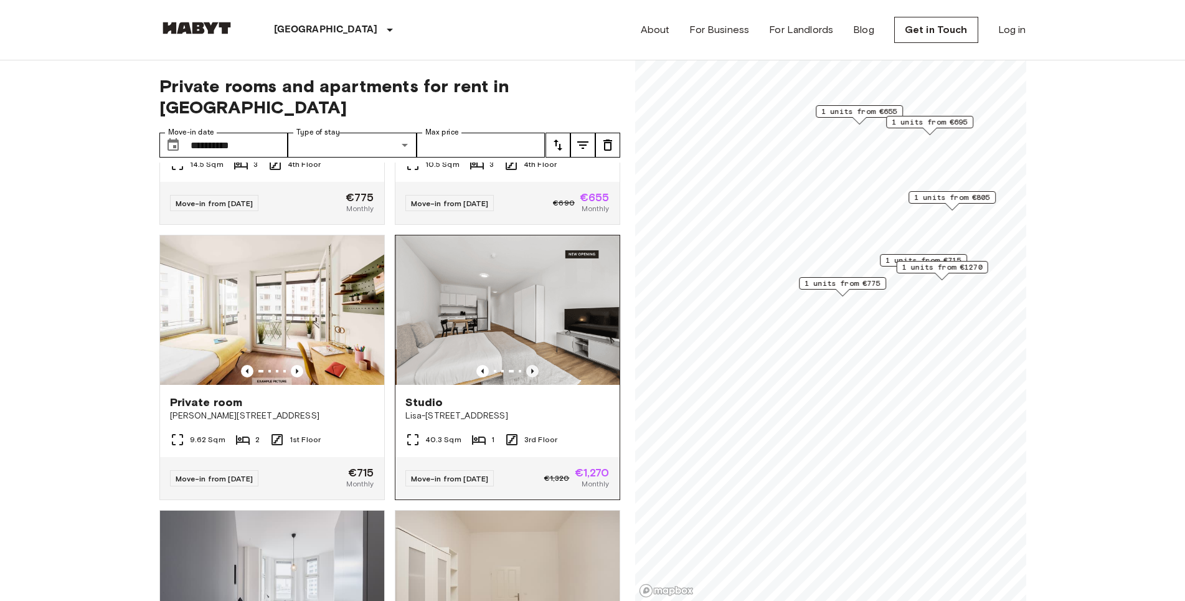
click at [526, 365] on icon "Previous image" at bounding box center [532, 371] width 12 height 12
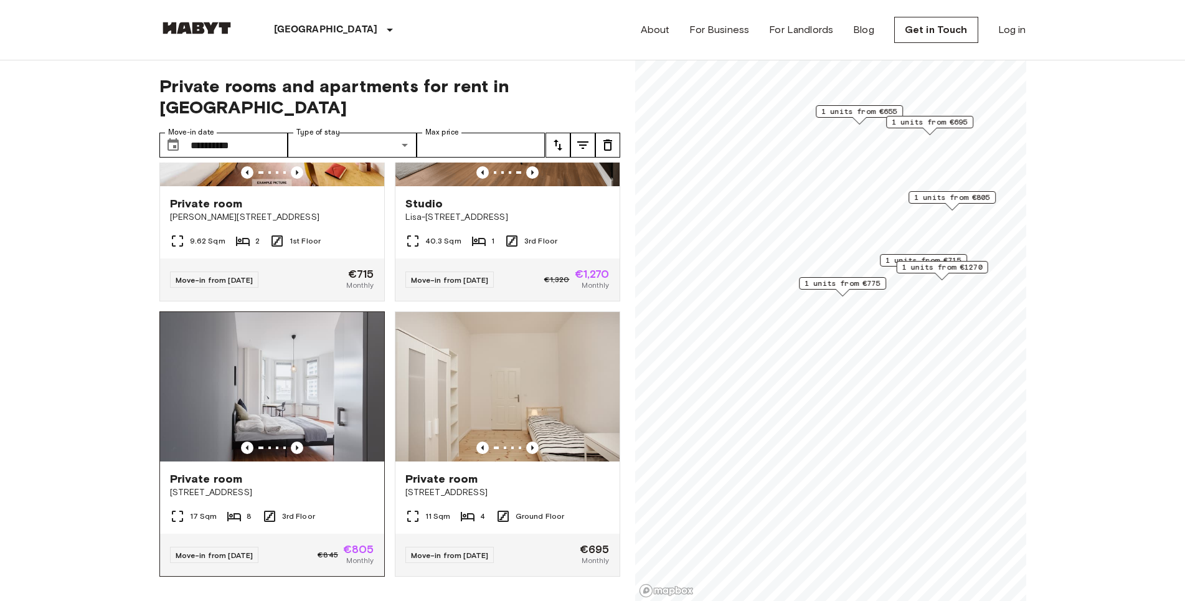
scroll to position [422, 0]
click at [293, 441] on icon "Previous image" at bounding box center [297, 447] width 12 height 12
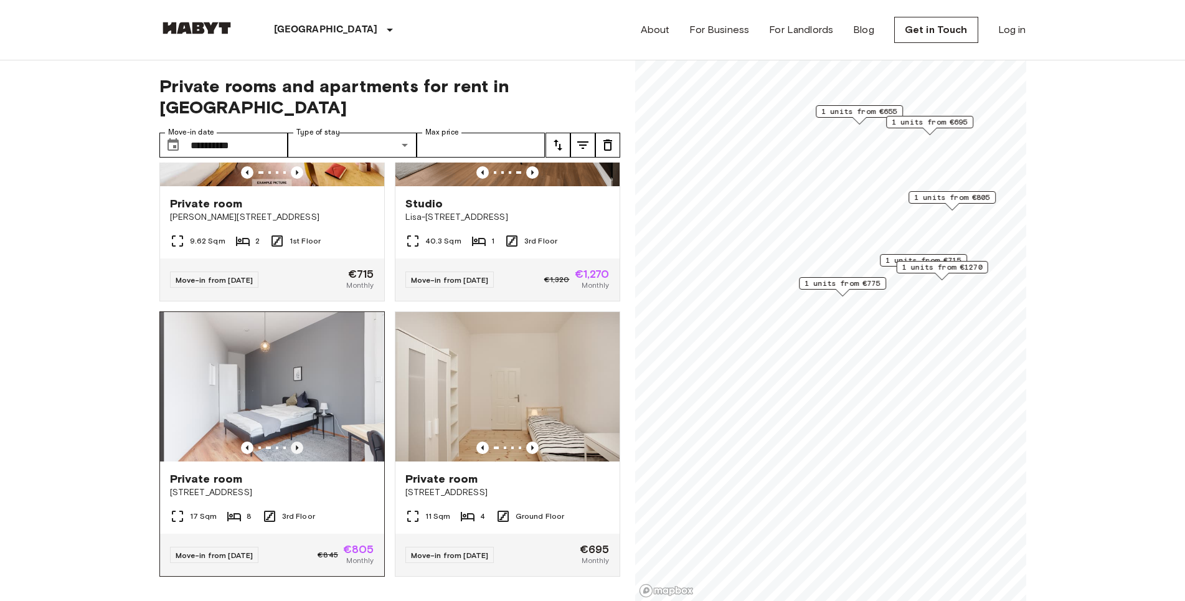
click at [293, 441] on icon "Previous image" at bounding box center [297, 447] width 12 height 12
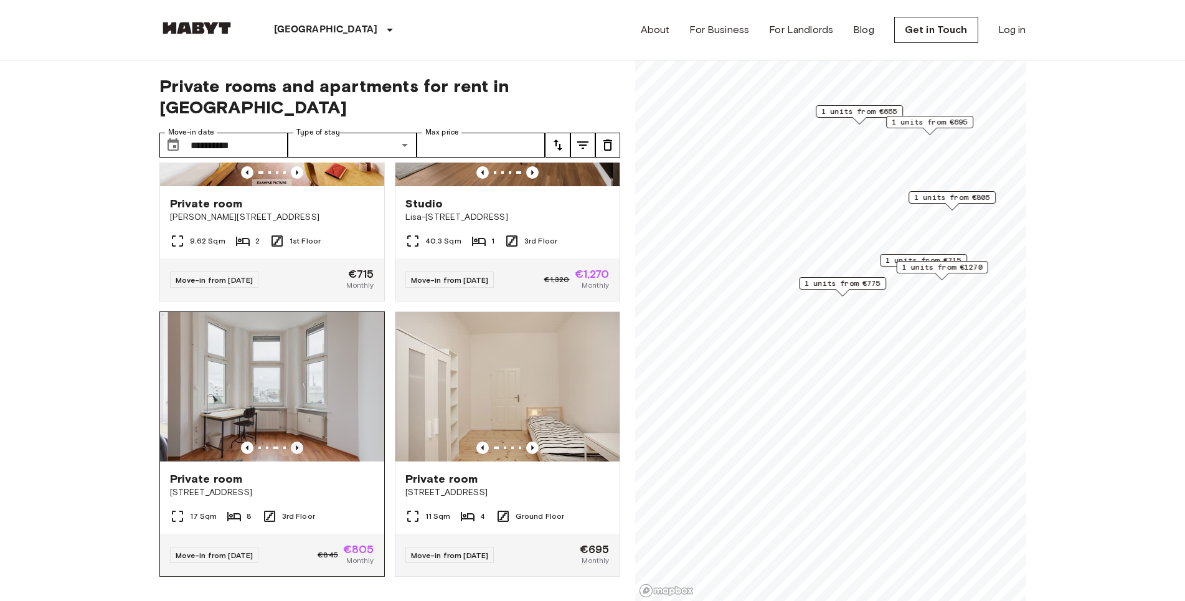
click at [293, 441] on icon "Previous image" at bounding box center [297, 447] width 12 height 12
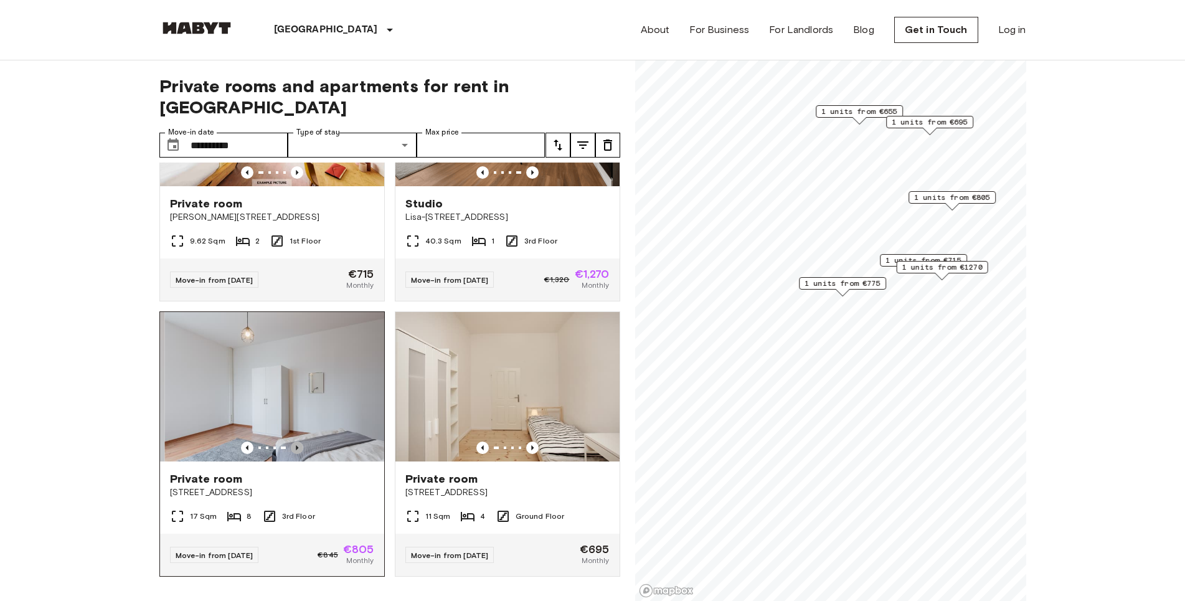
click at [296, 445] on icon "Previous image" at bounding box center [297, 447] width 2 height 5
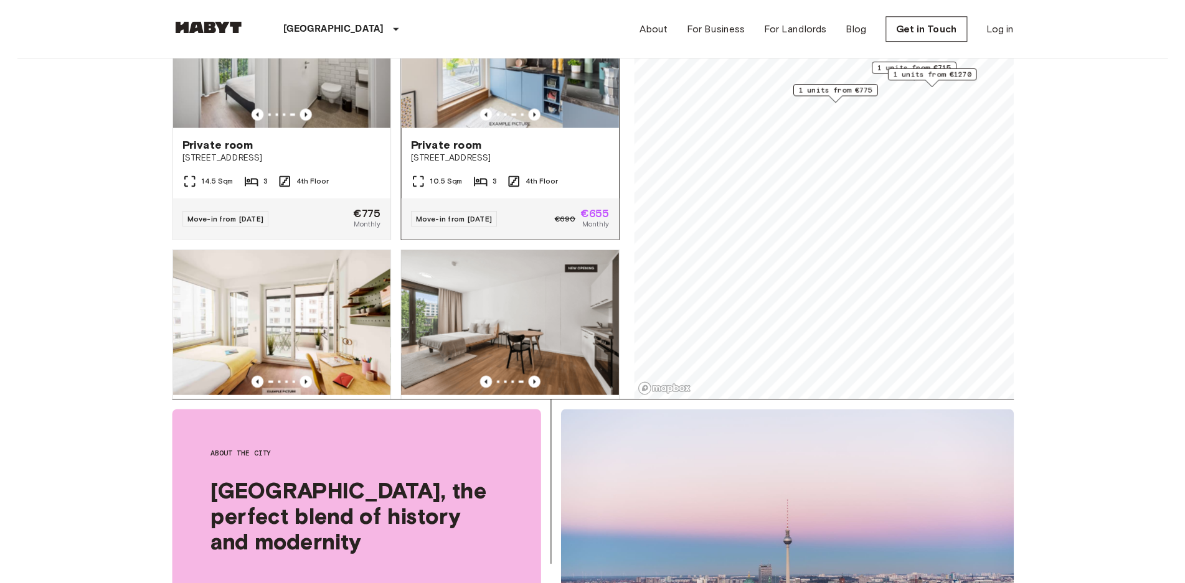
scroll to position [0, 0]
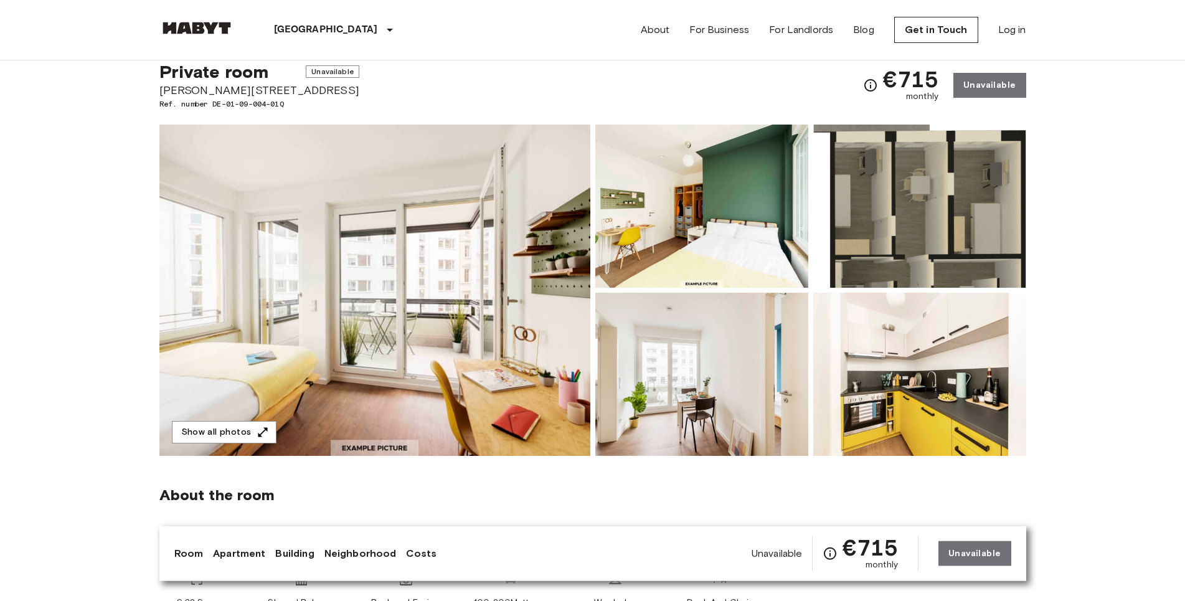
scroll to position [64, 0]
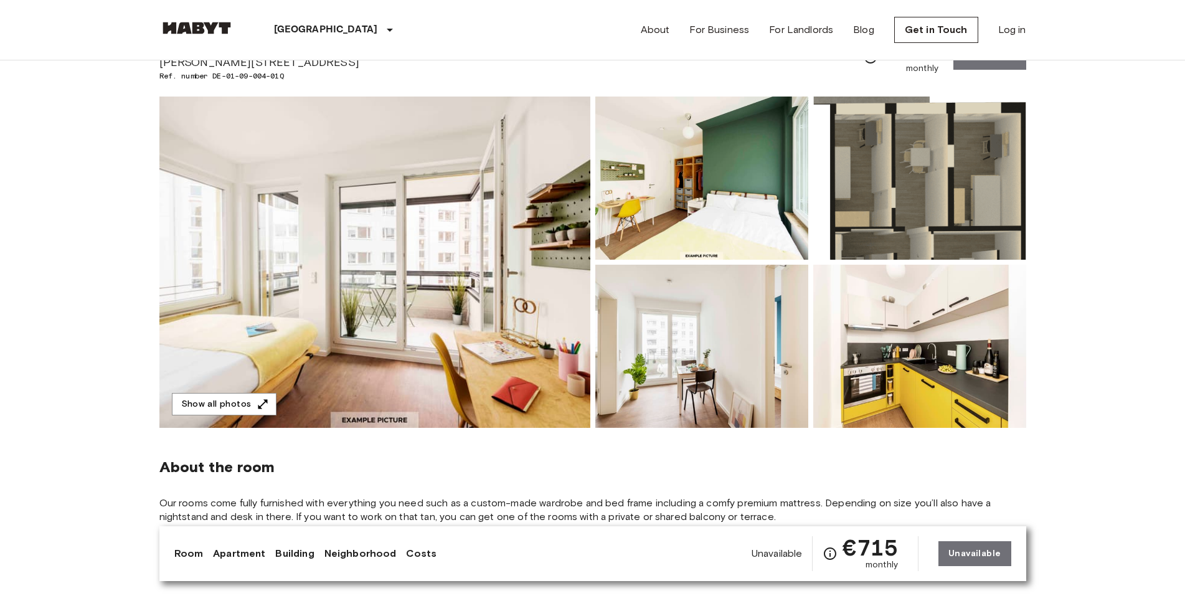
click at [456, 351] on img at bounding box center [374, 262] width 431 height 331
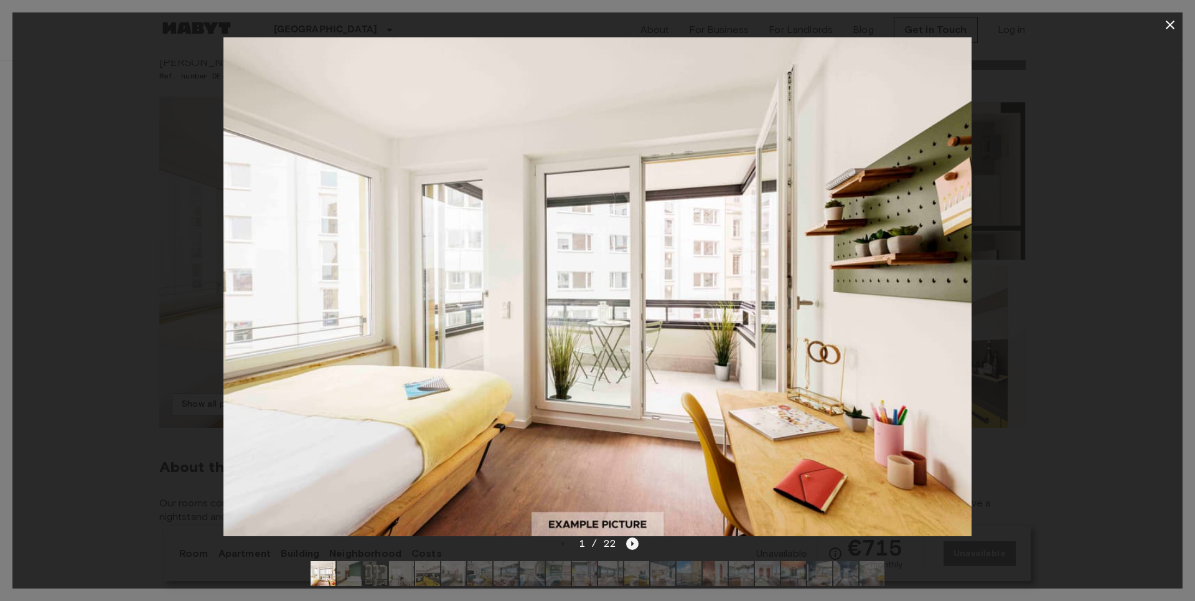
click at [632, 542] on icon "Next image" at bounding box center [633, 543] width 2 height 5
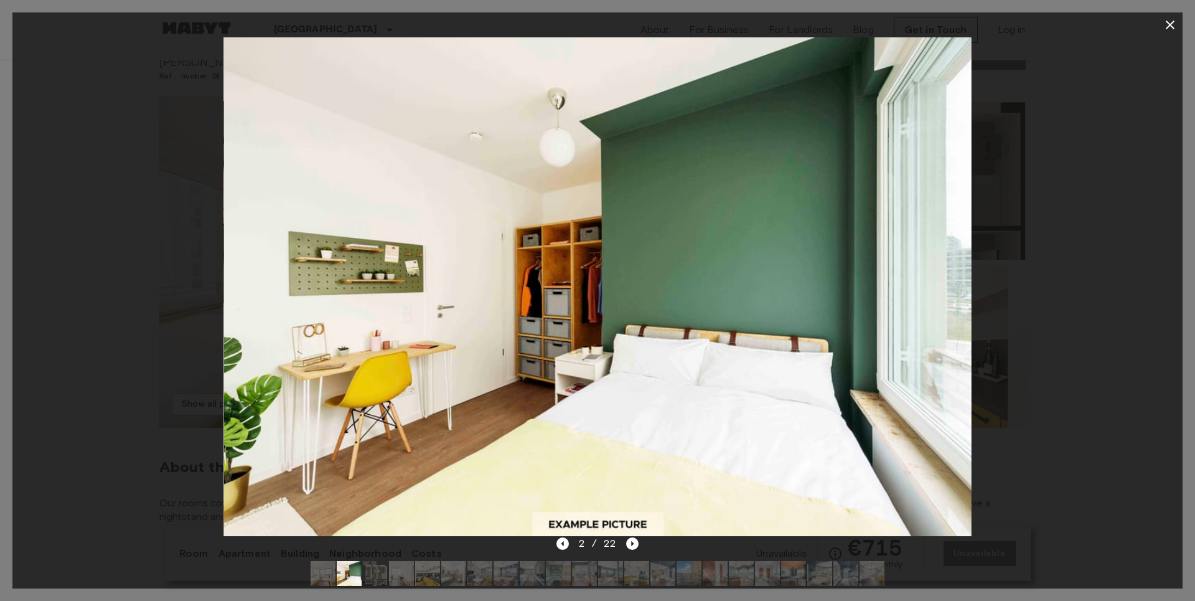
click at [606, 542] on span "2 / 22" at bounding box center [598, 543] width 38 height 15
click at [631, 543] on icon "Next image" at bounding box center [632, 543] width 12 height 12
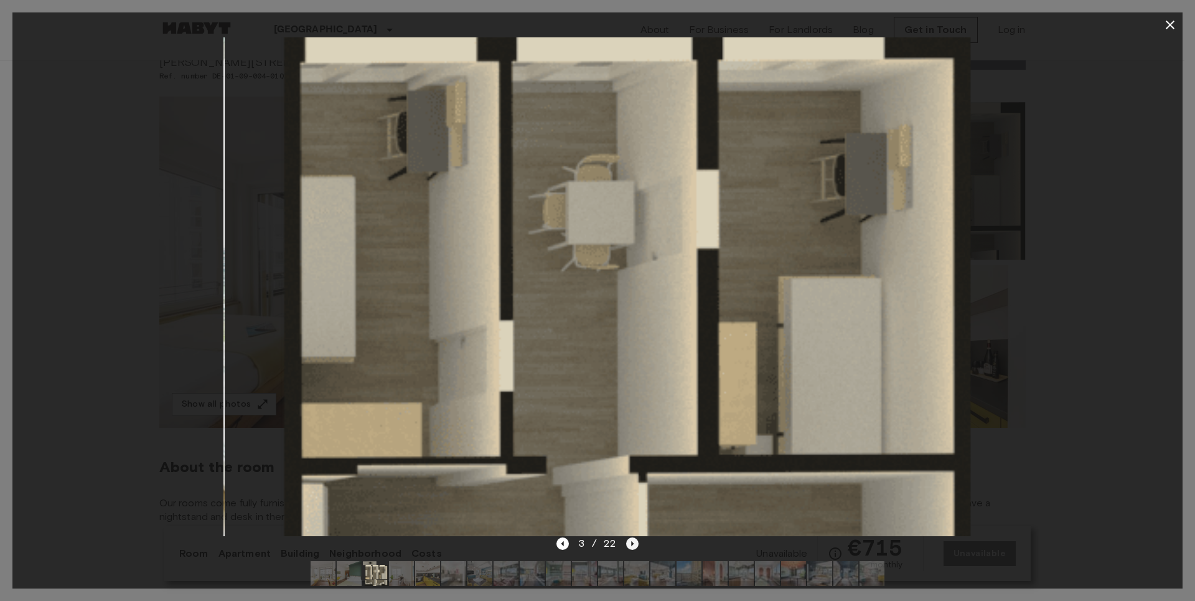
click at [631, 543] on icon "Next image" at bounding box center [632, 543] width 12 height 12
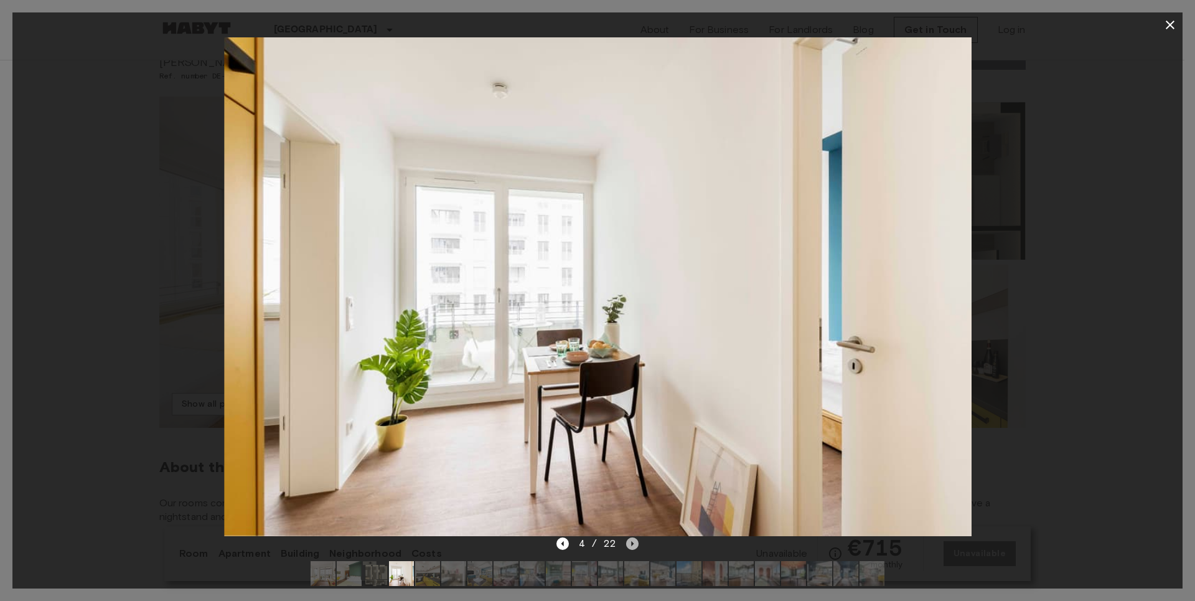
click at [631, 543] on icon "Next image" at bounding box center [632, 543] width 12 height 12
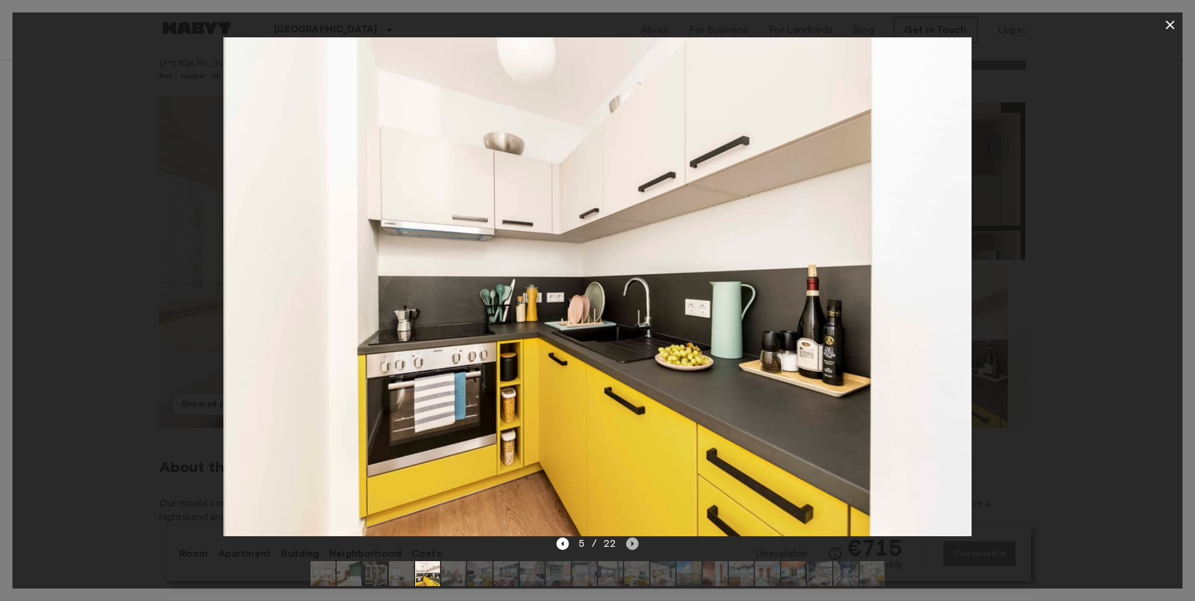
click at [631, 543] on icon "Next image" at bounding box center [632, 543] width 12 height 12
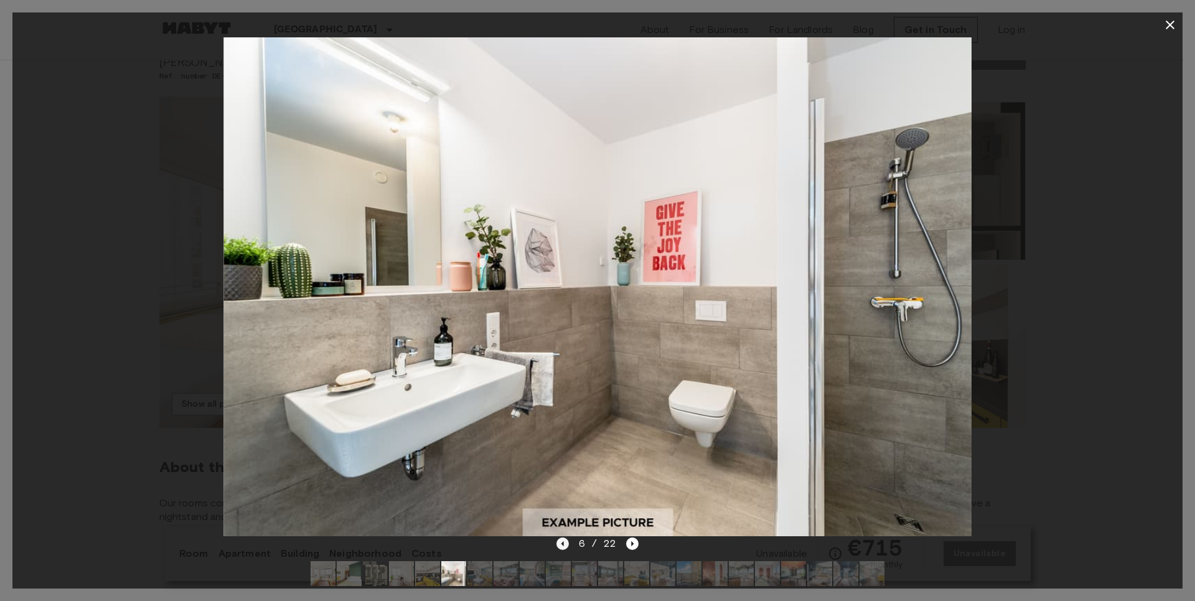
click at [565, 543] on icon "Previous image" at bounding box center [563, 543] width 12 height 12
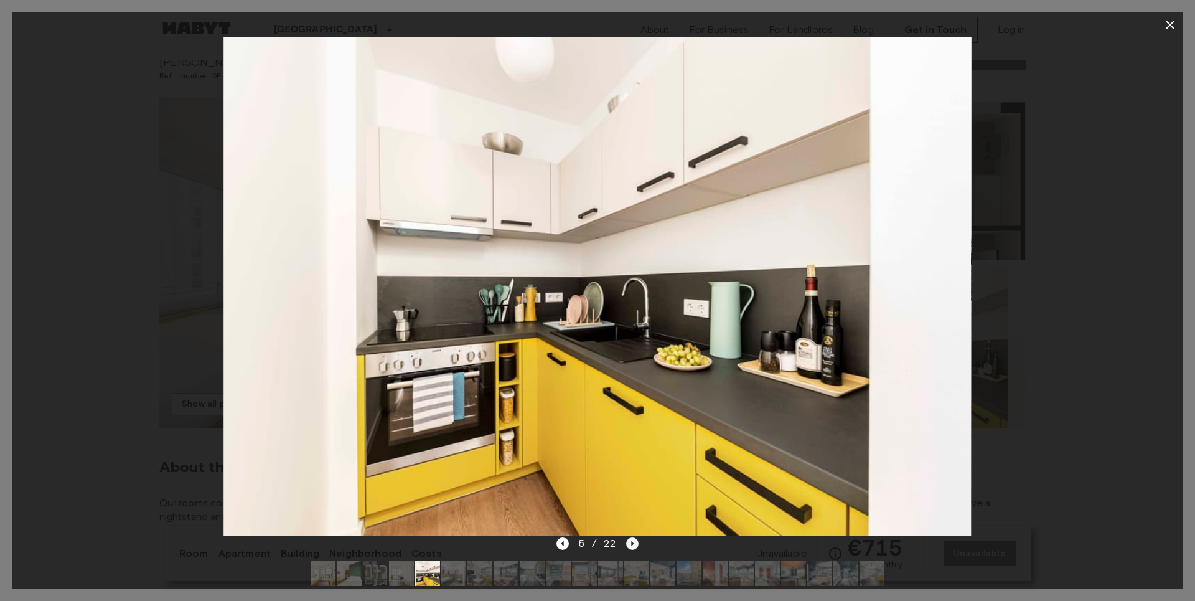
click at [632, 543] on icon "Next image" at bounding box center [633, 543] width 2 height 5
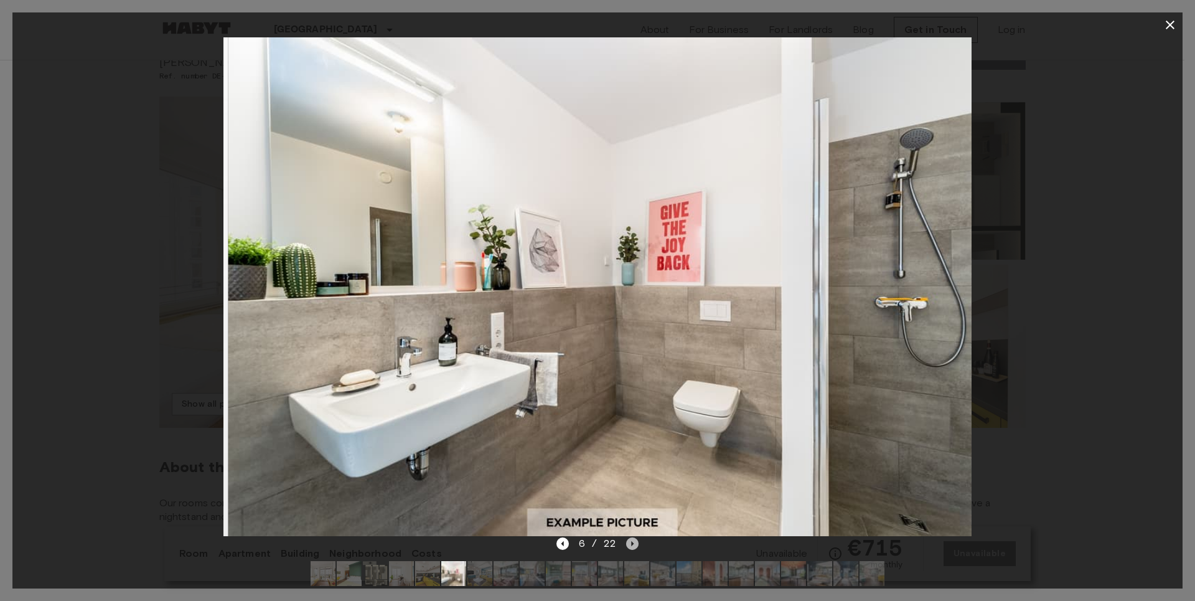
click at [632, 543] on icon "Next image" at bounding box center [633, 543] width 2 height 5
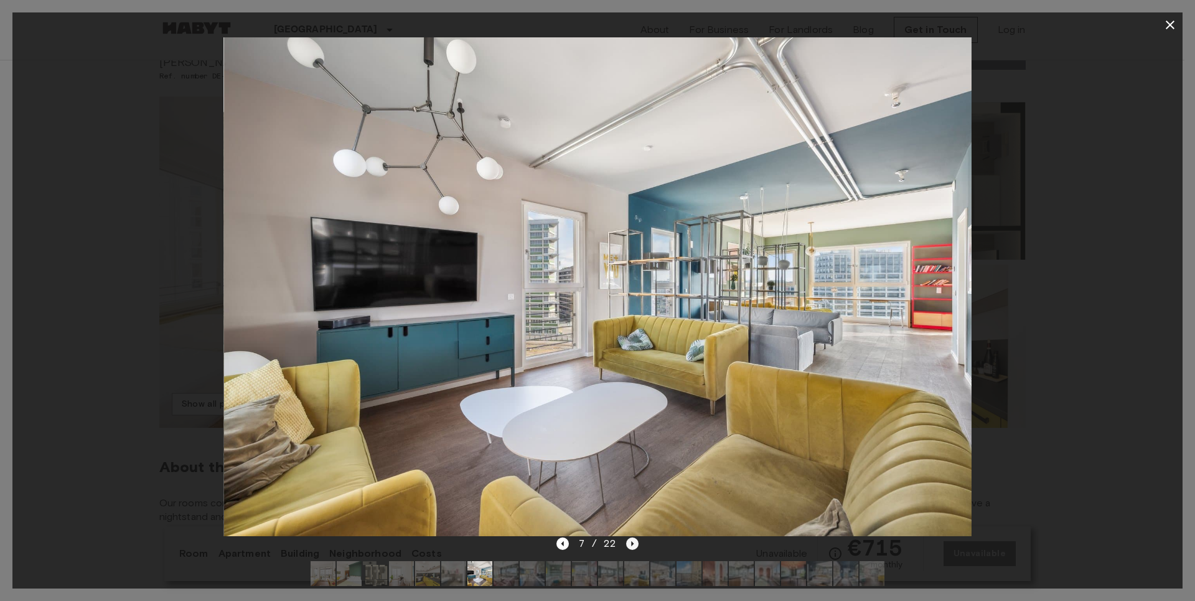
click at [632, 543] on icon "Next image" at bounding box center [633, 543] width 2 height 5
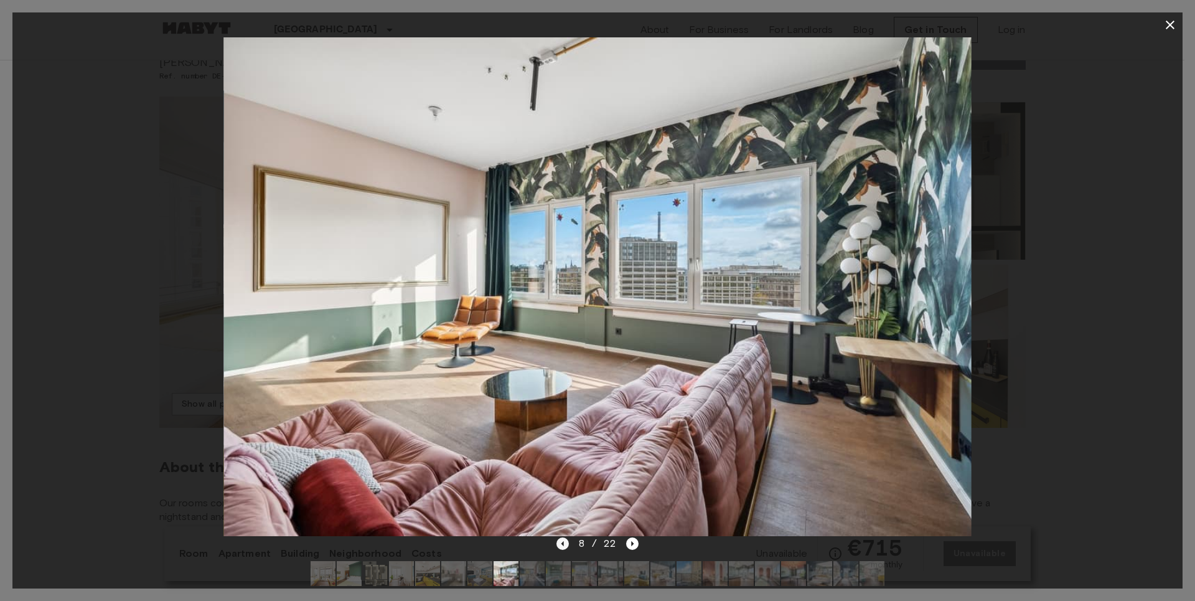
click at [565, 545] on icon "Previous image" at bounding box center [563, 543] width 12 height 12
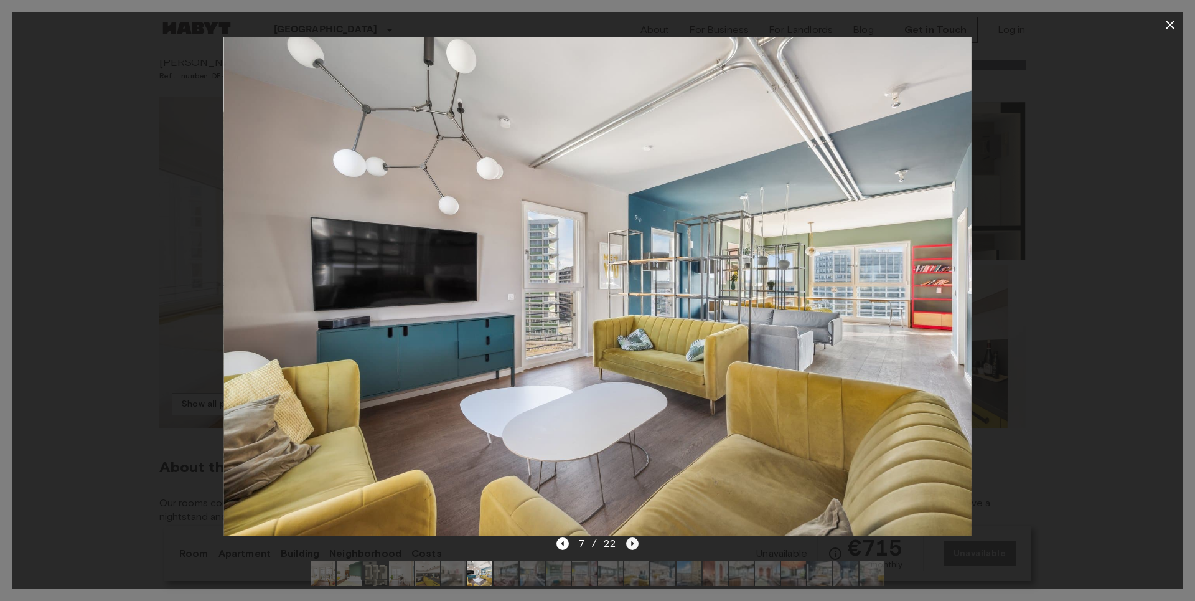
click at [627, 543] on icon "Next image" at bounding box center [632, 543] width 12 height 12
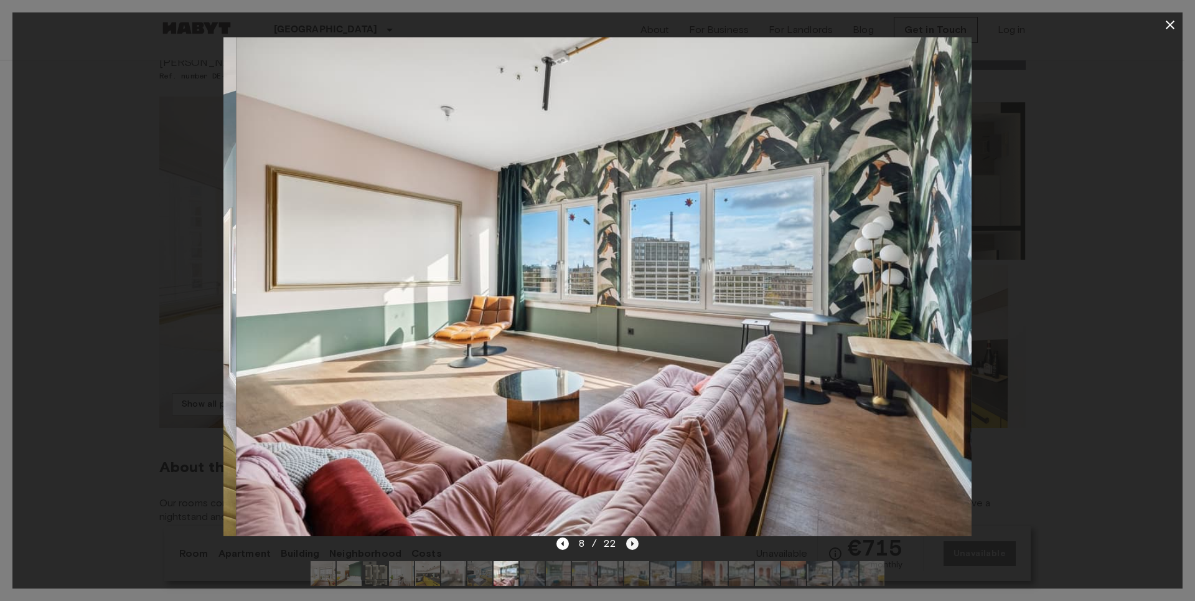
click at [634, 545] on icon "Next image" at bounding box center [632, 543] width 12 height 12
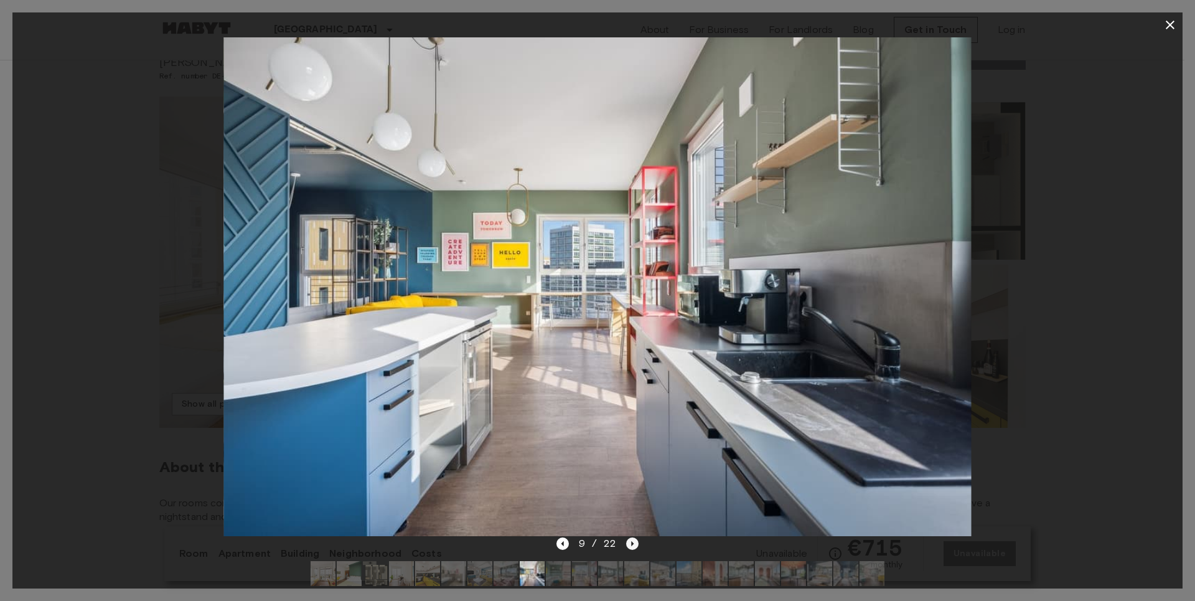
click at [634, 546] on icon "Next image" at bounding box center [632, 543] width 12 height 12
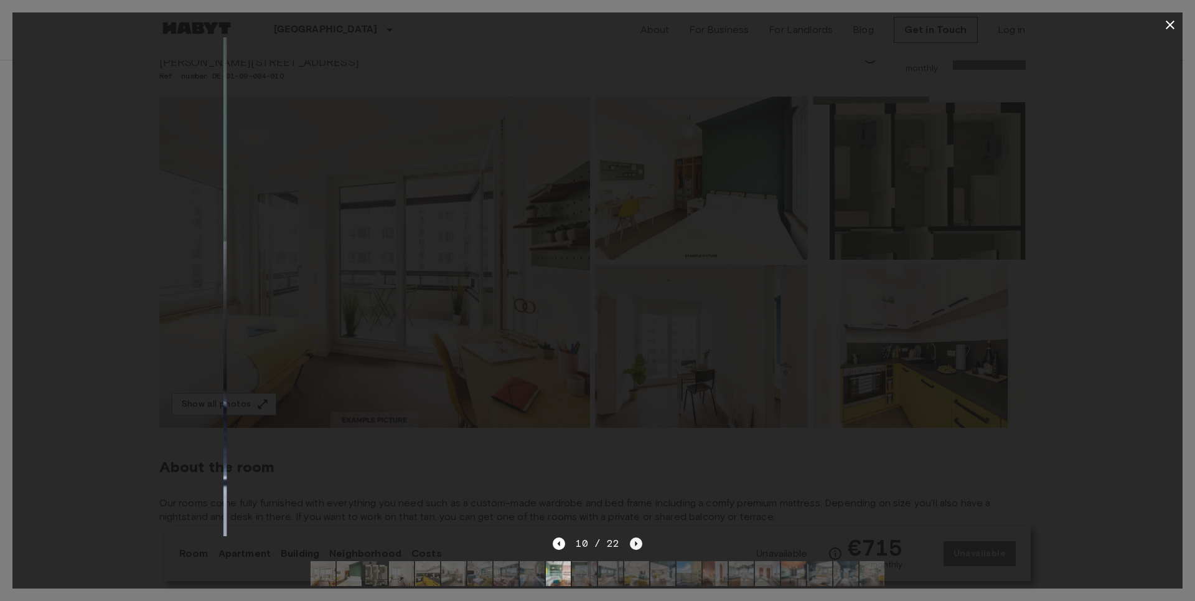
click at [634, 546] on icon "Next image" at bounding box center [636, 543] width 12 height 12
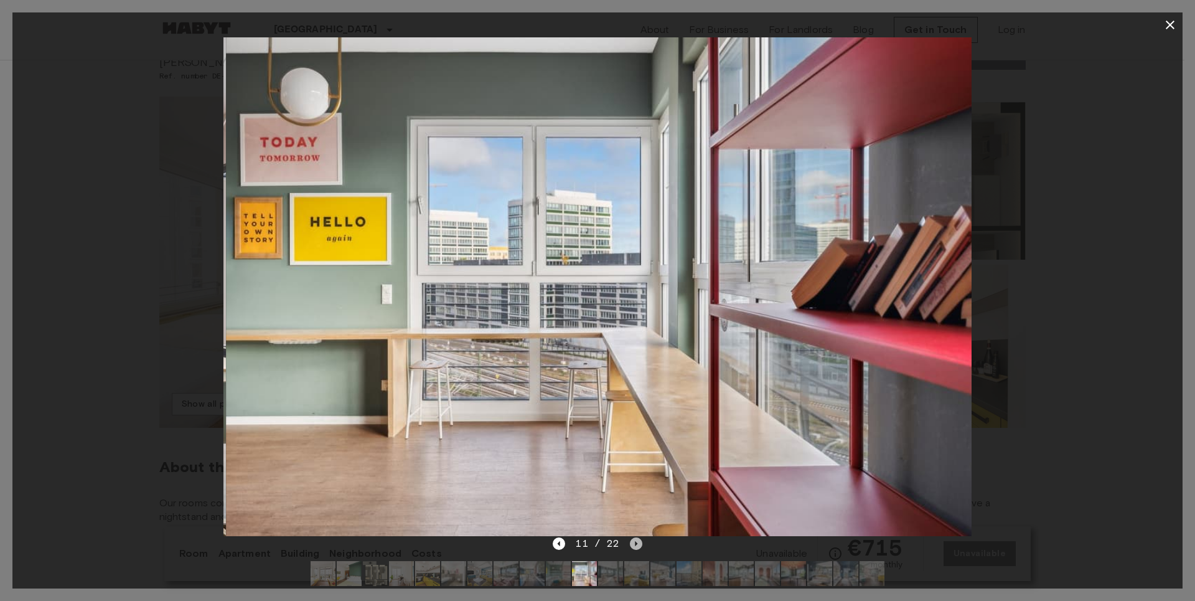
click at [634, 546] on icon "Next image" at bounding box center [636, 543] width 12 height 12
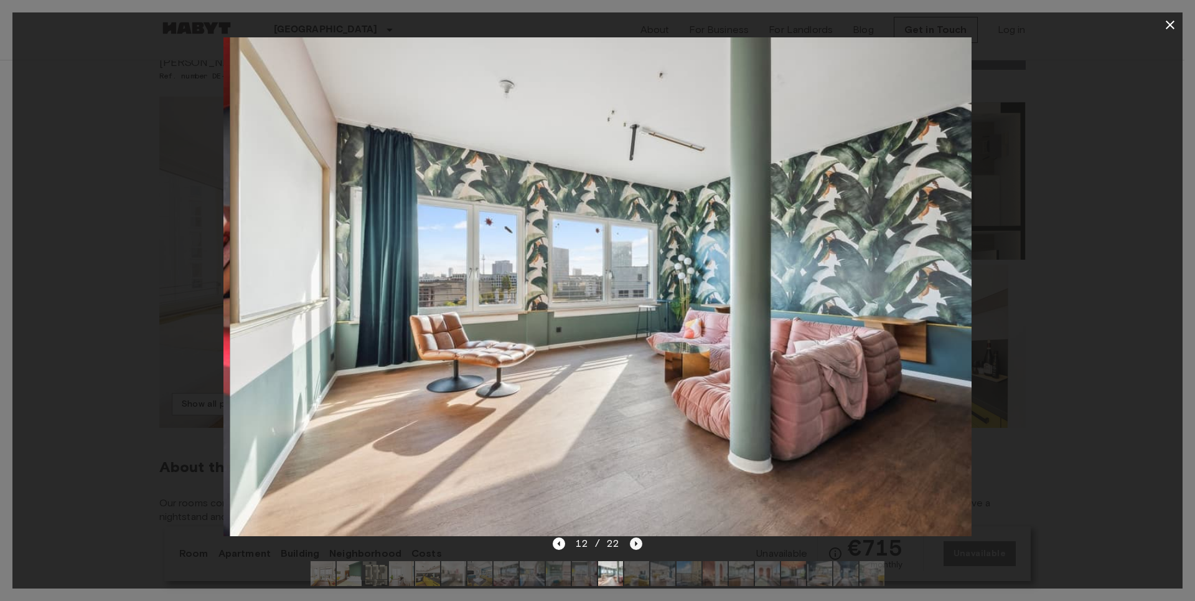
click at [635, 545] on icon "Next image" at bounding box center [636, 543] width 2 height 5
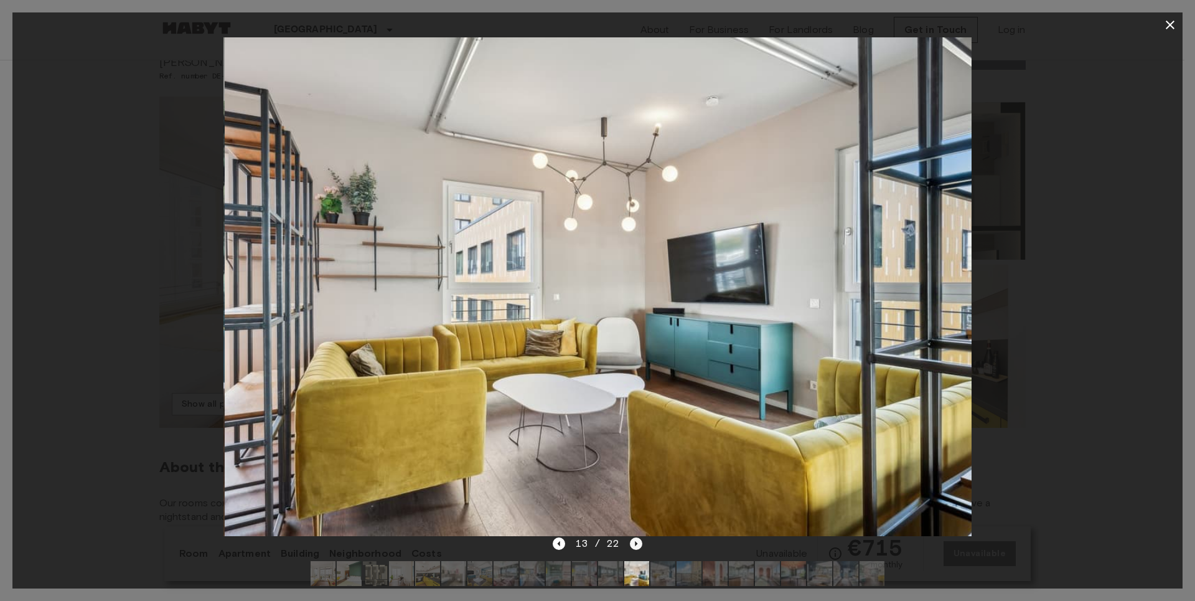
click at [635, 545] on icon "Next image" at bounding box center [636, 543] width 2 height 5
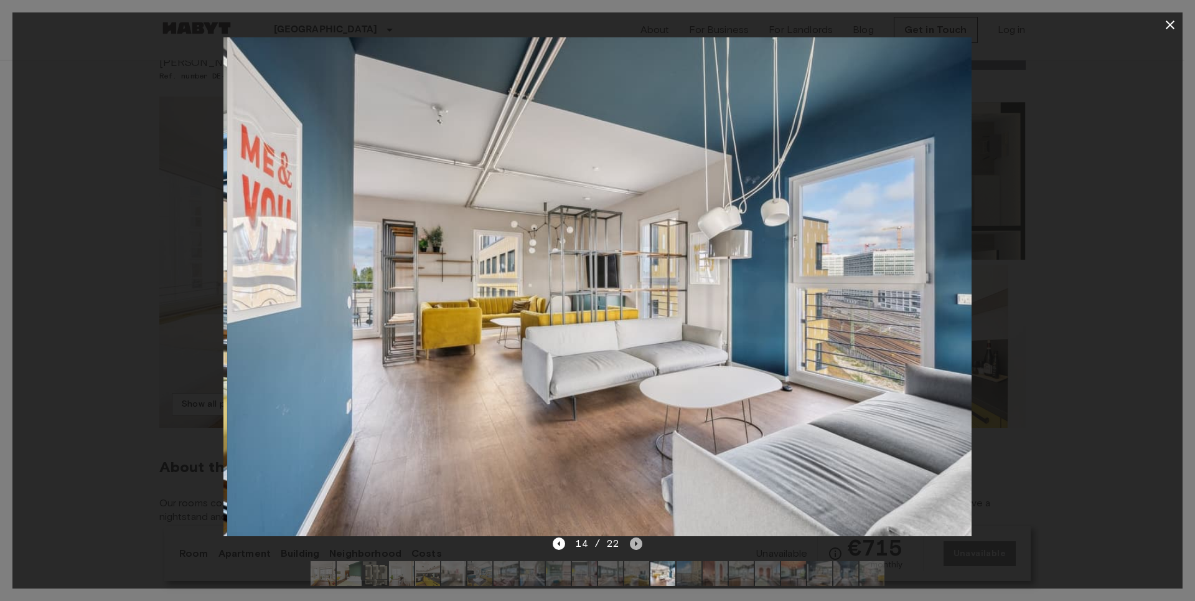
click at [635, 545] on icon "Next image" at bounding box center [636, 543] width 2 height 5
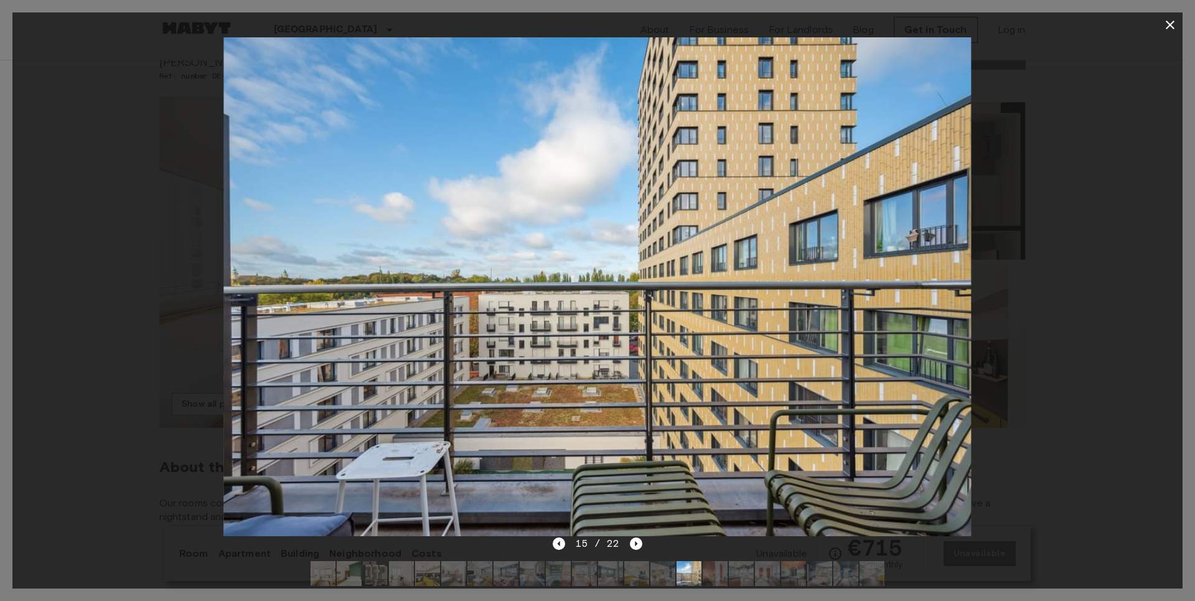
click at [629, 545] on div "15 / 22" at bounding box center [597, 543] width 89 height 15
click at [634, 545] on icon "Next image" at bounding box center [636, 543] width 12 height 12
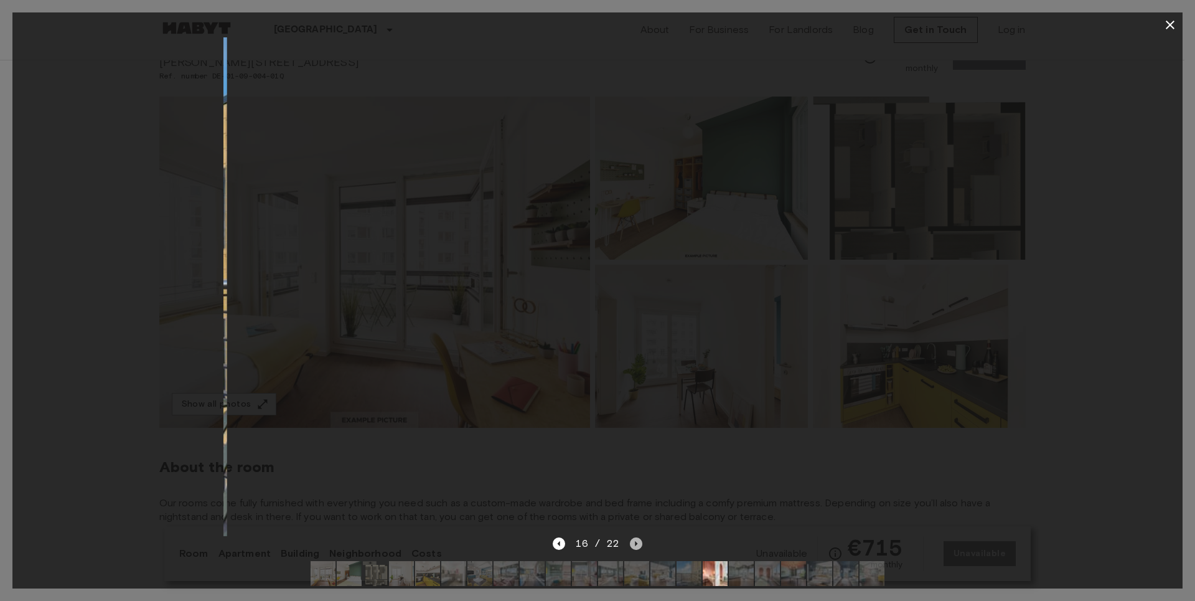
click at [634, 545] on icon "Next image" at bounding box center [636, 543] width 12 height 12
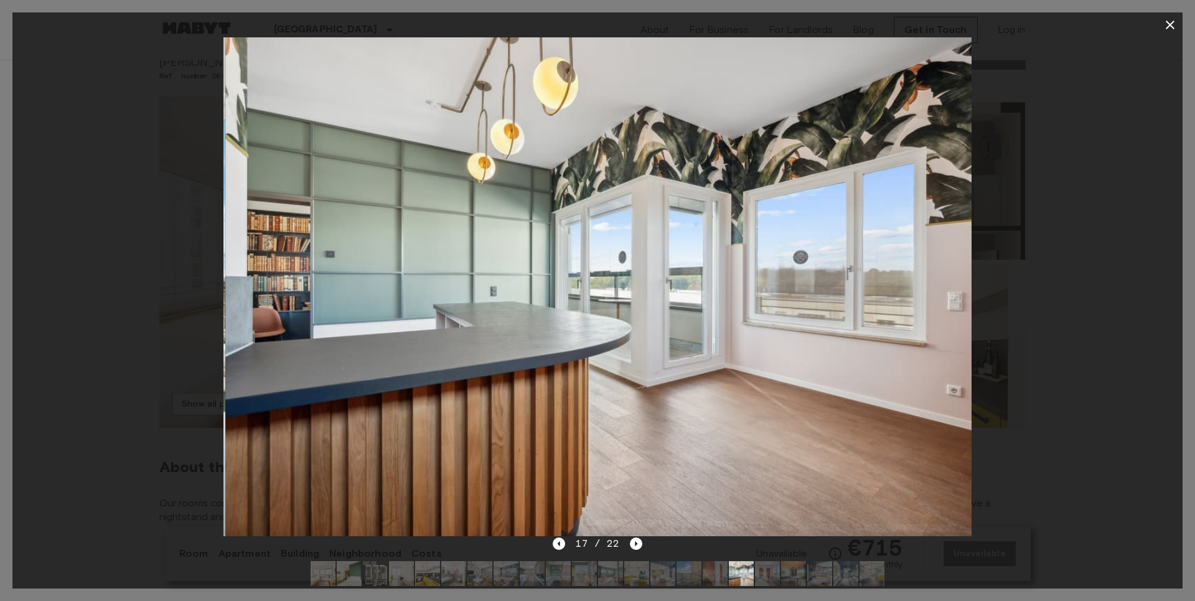
click at [551, 544] on div "17 / 22" at bounding box center [597, 566] width 1170 height 60
click at [562, 544] on icon "Previous image" at bounding box center [559, 543] width 12 height 12
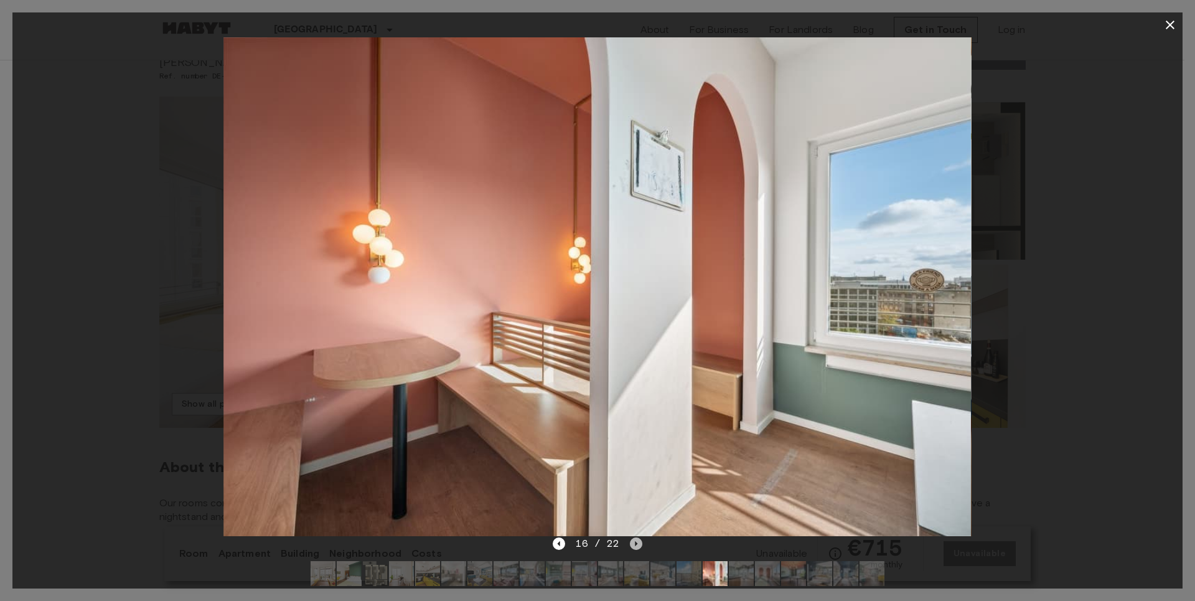
click at [636, 545] on icon "Next image" at bounding box center [636, 543] width 12 height 12
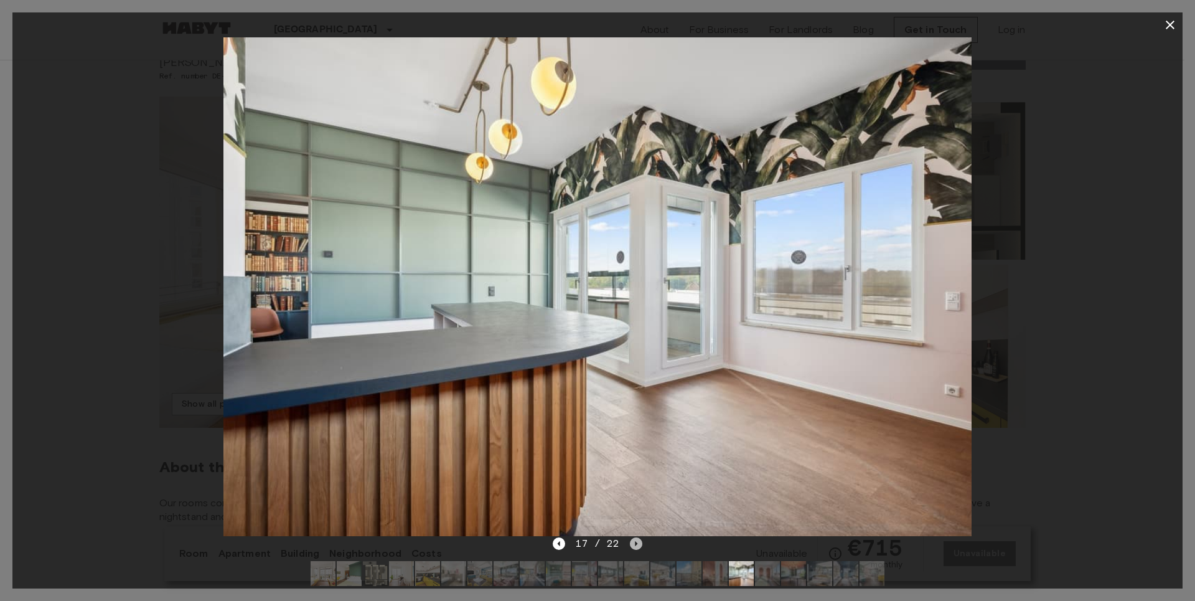
click at [633, 544] on icon "Next image" at bounding box center [636, 543] width 12 height 12
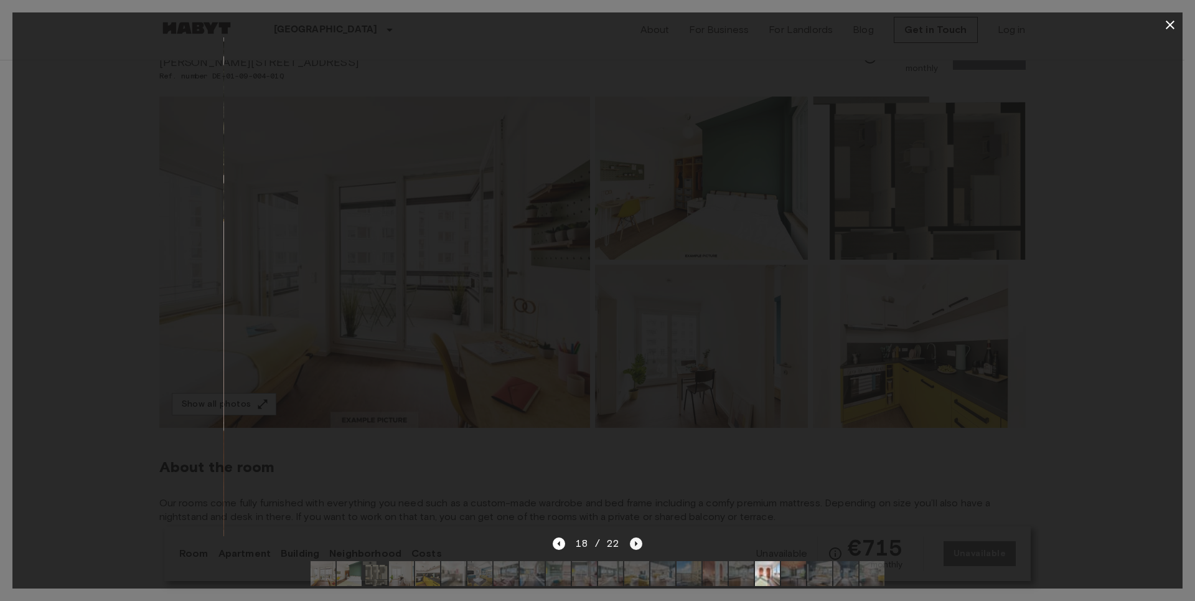
click at [637, 540] on icon "Next image" at bounding box center [636, 543] width 12 height 12
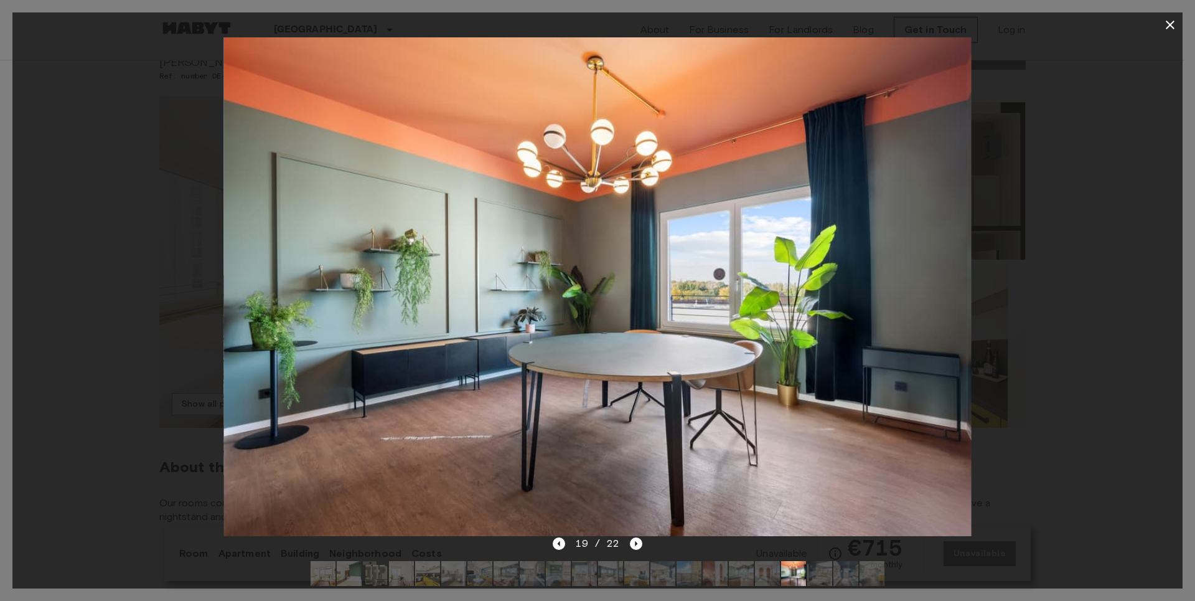
click at [639, 532] on img at bounding box center [598, 286] width 748 height 499
click at [1147, 75] on div at bounding box center [597, 286] width 1170 height 499
click at [1172, 17] on icon "button" at bounding box center [1170, 24] width 15 height 15
